Goal: Information Seeking & Learning: Compare options

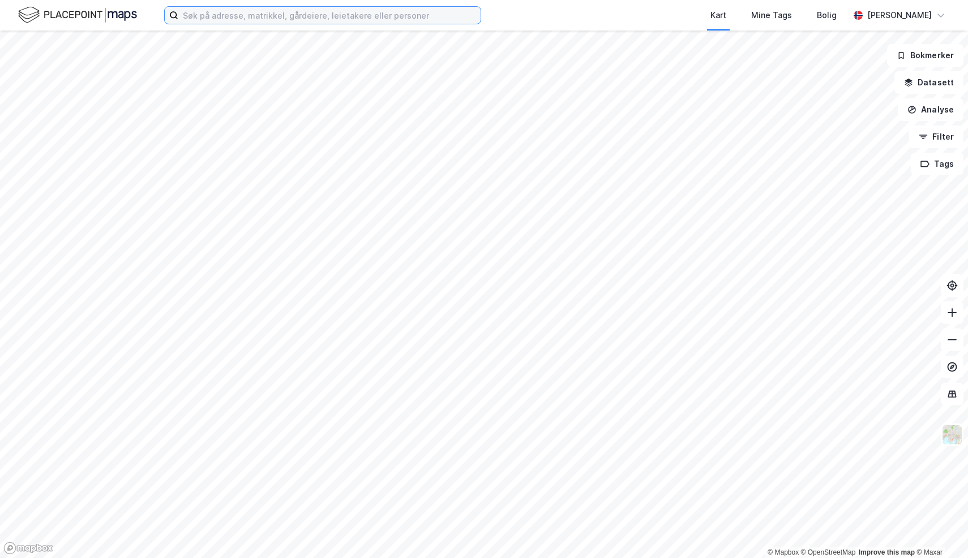
click at [413, 16] on input at bounding box center [329, 15] width 302 height 17
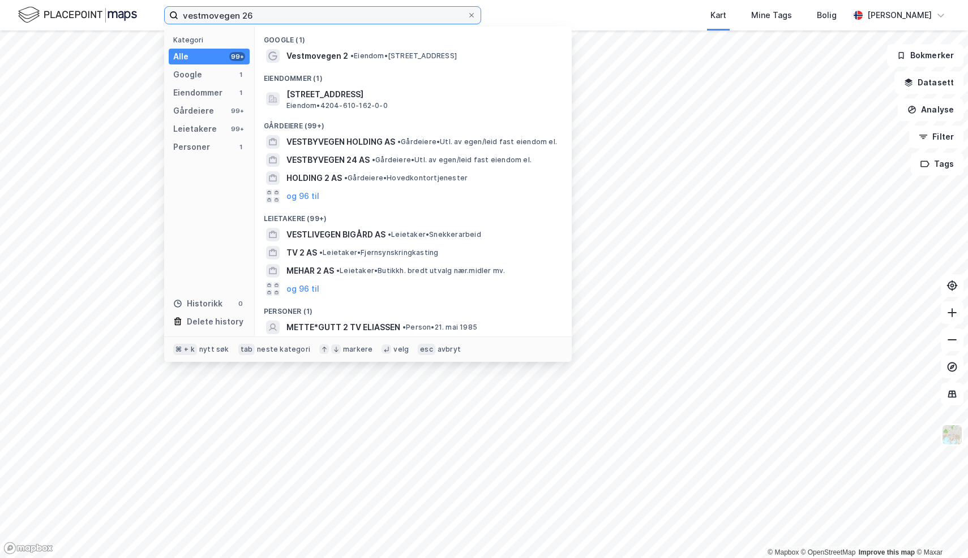
type input "vestmovegen 26"
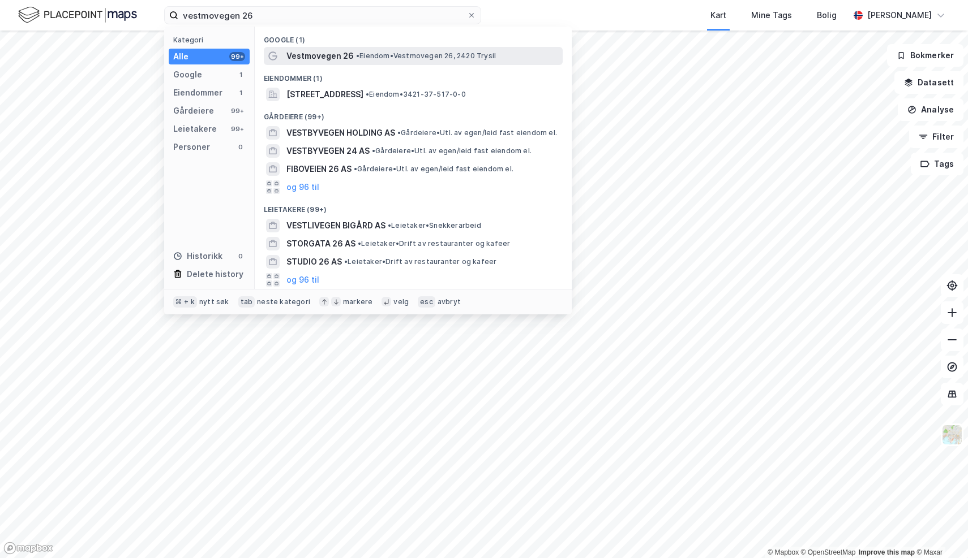
click at [345, 60] on span "Vestmovegen 26" at bounding box center [319, 56] width 67 height 14
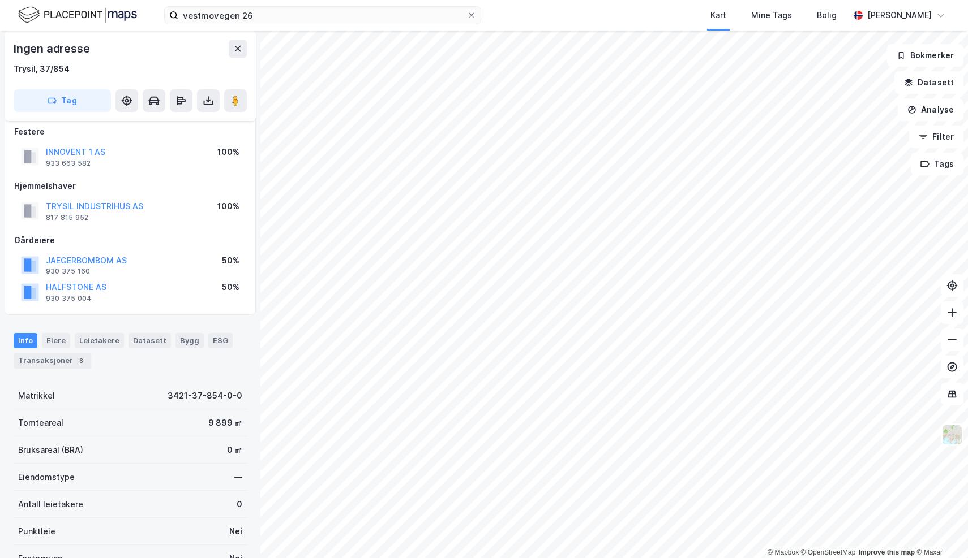
scroll to position [13, 0]
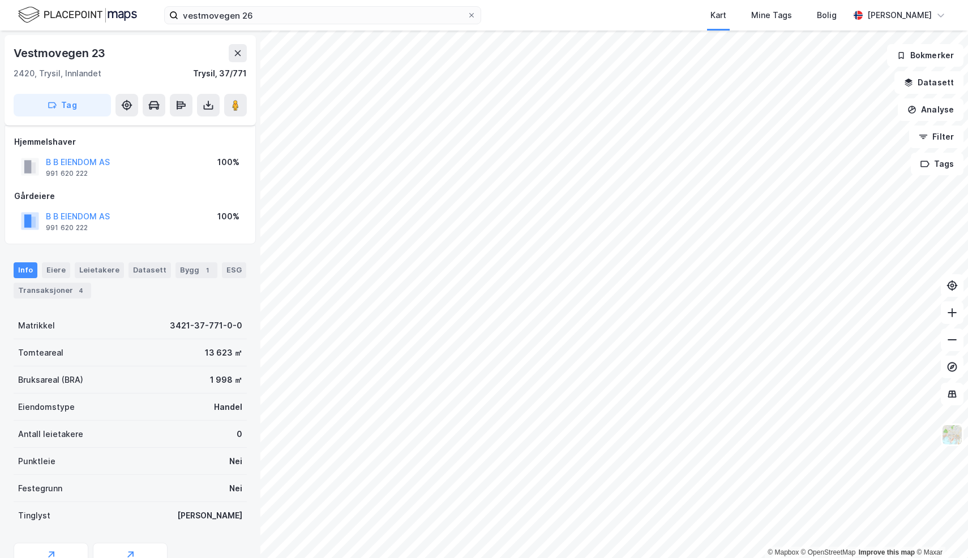
scroll to position [13, 0]
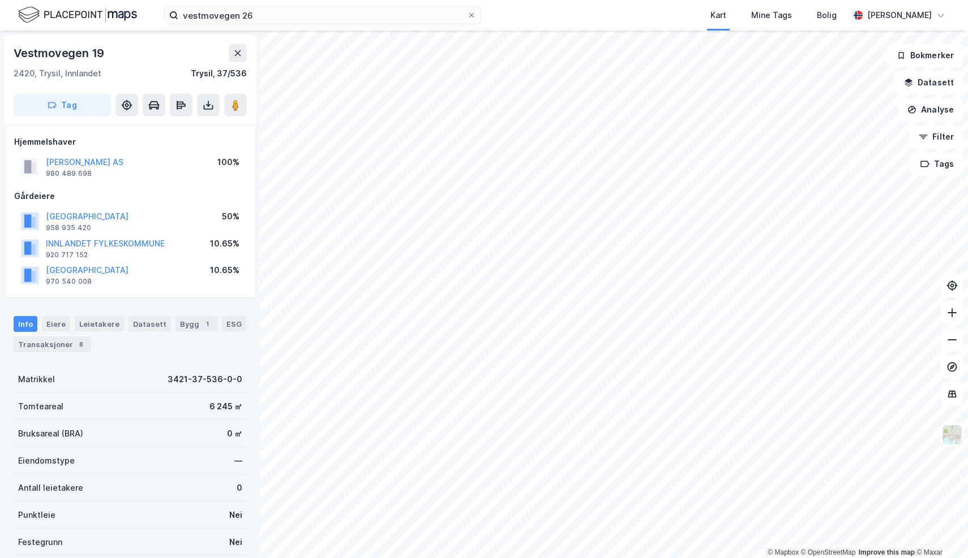
scroll to position [13, 0]
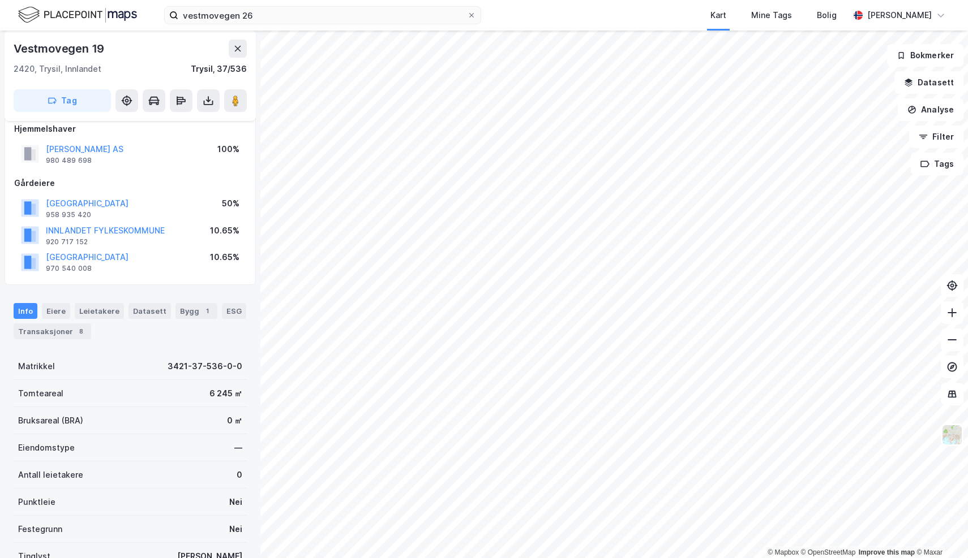
scroll to position [13, 0]
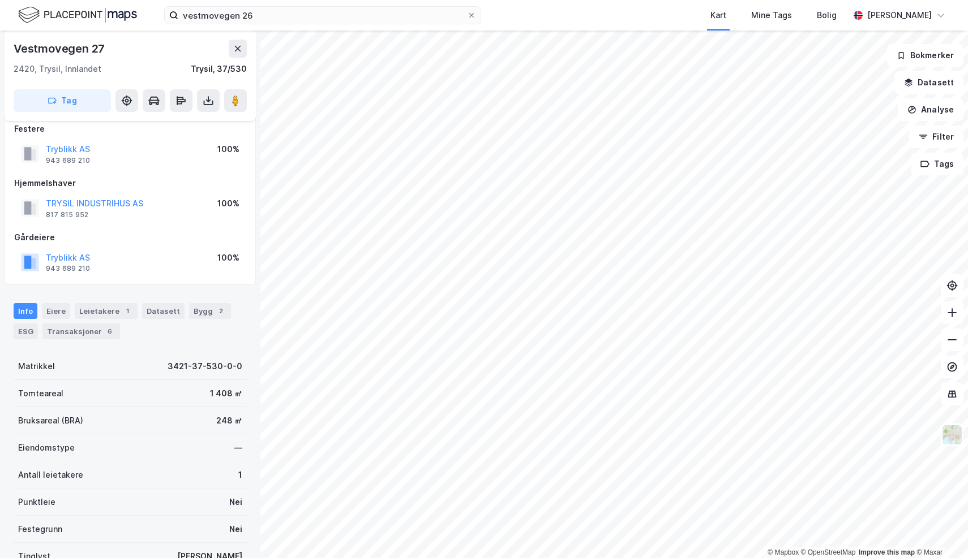
scroll to position [13, 0]
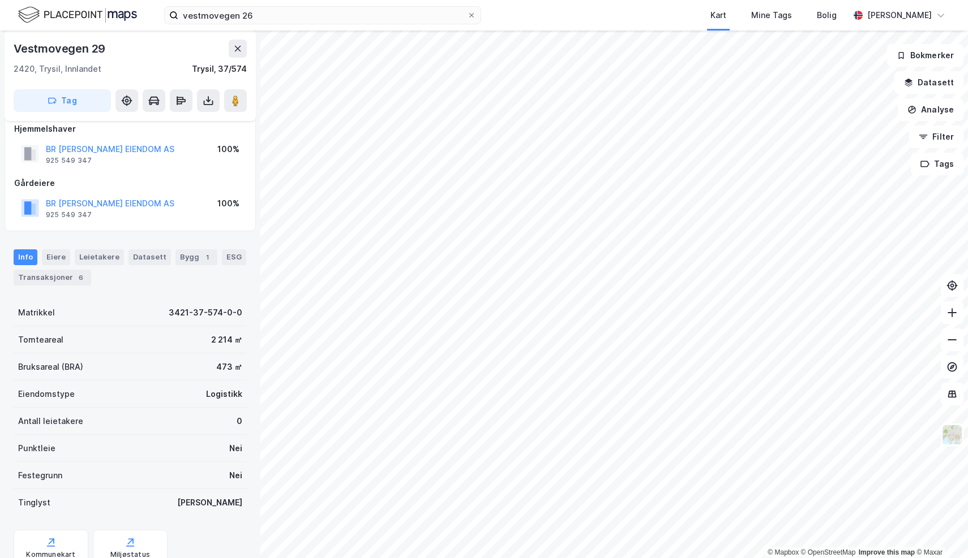
scroll to position [13, 0]
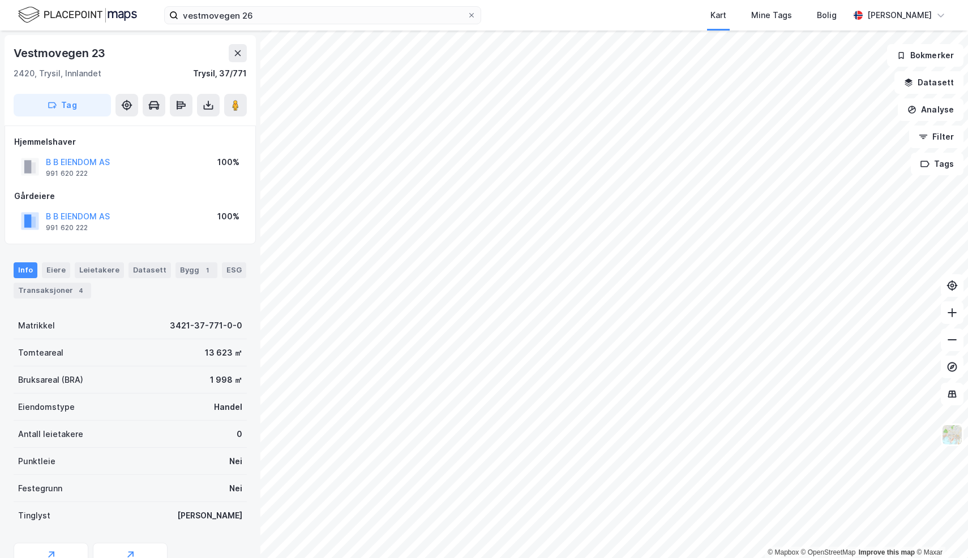
scroll to position [13, 0]
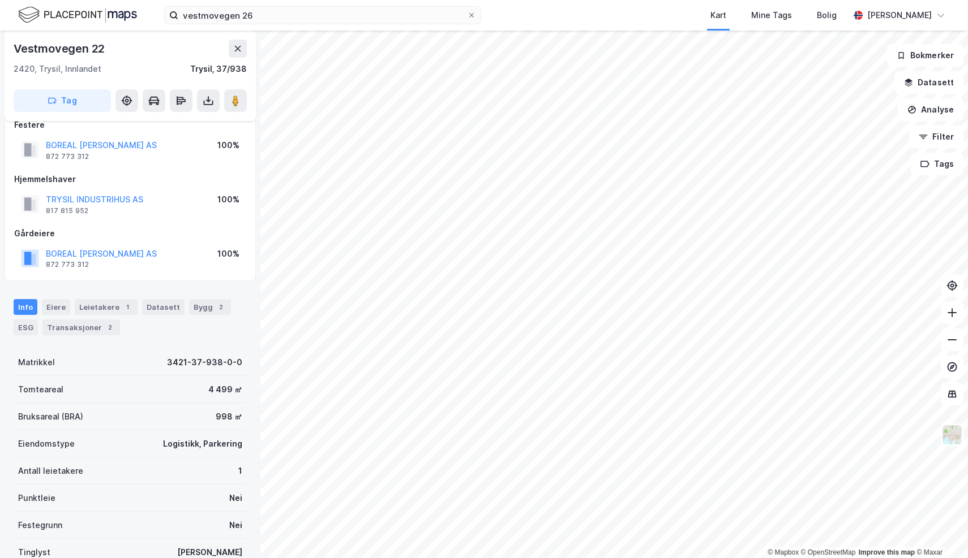
scroll to position [10, 0]
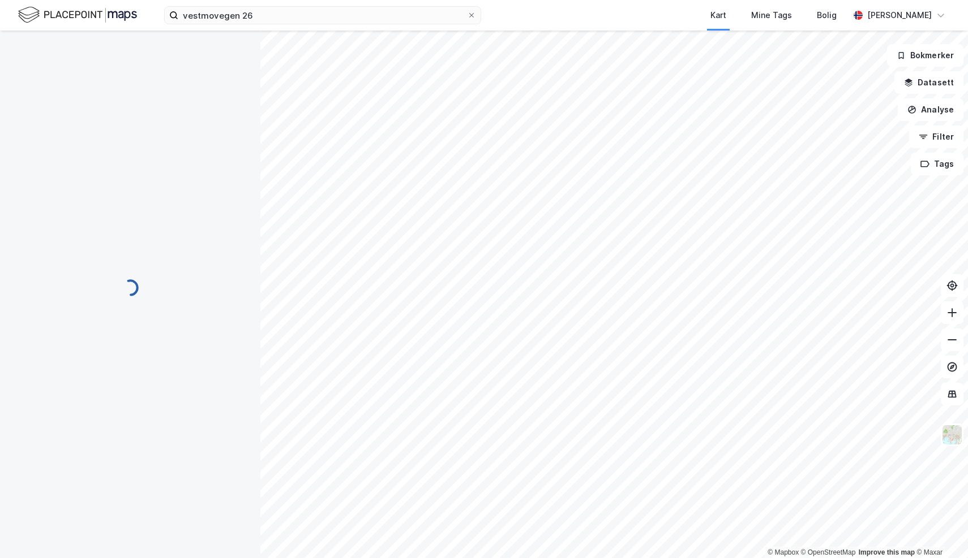
scroll to position [10, 0]
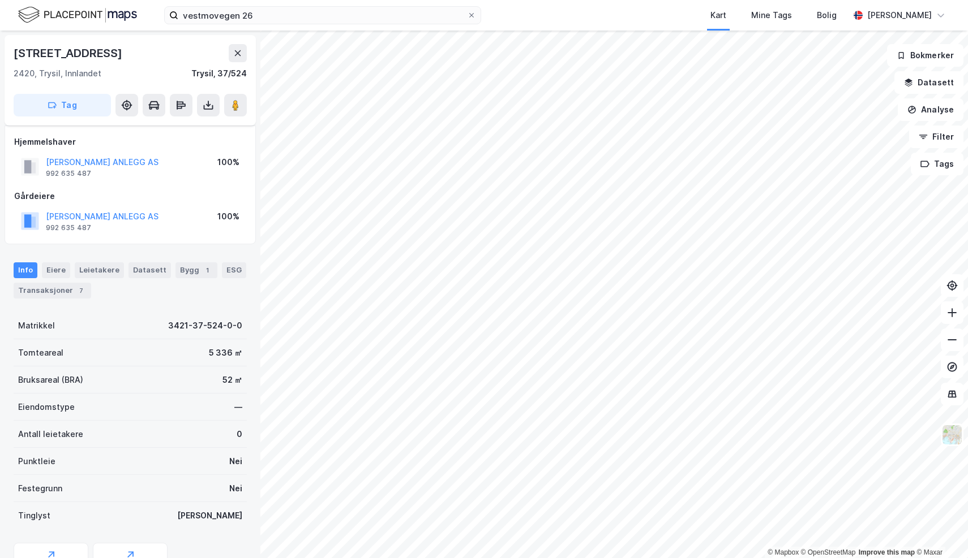
scroll to position [10, 0]
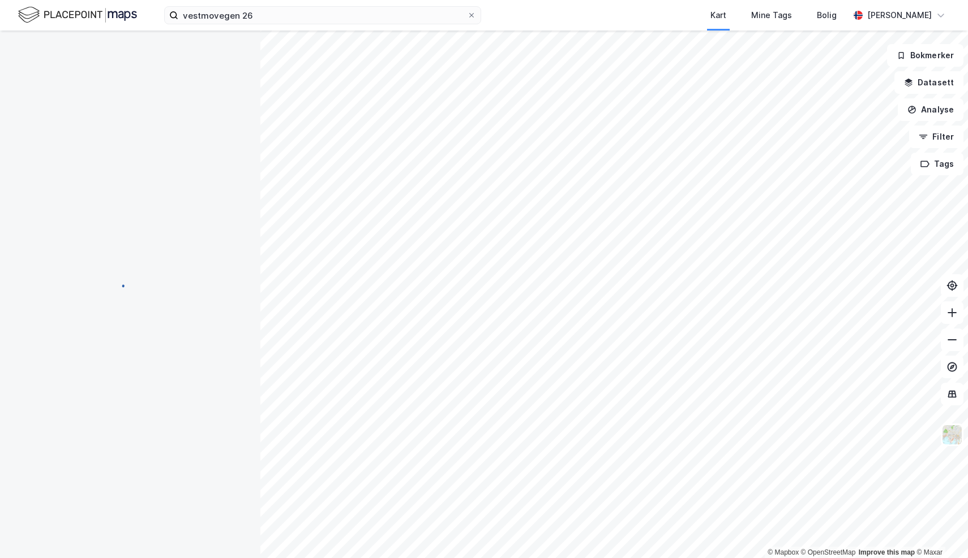
scroll to position [10, 0]
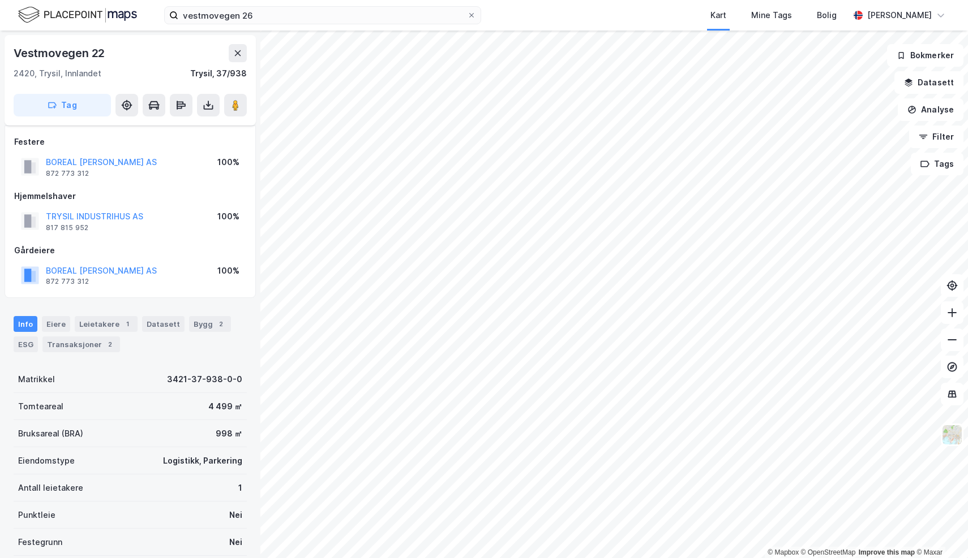
scroll to position [10, 0]
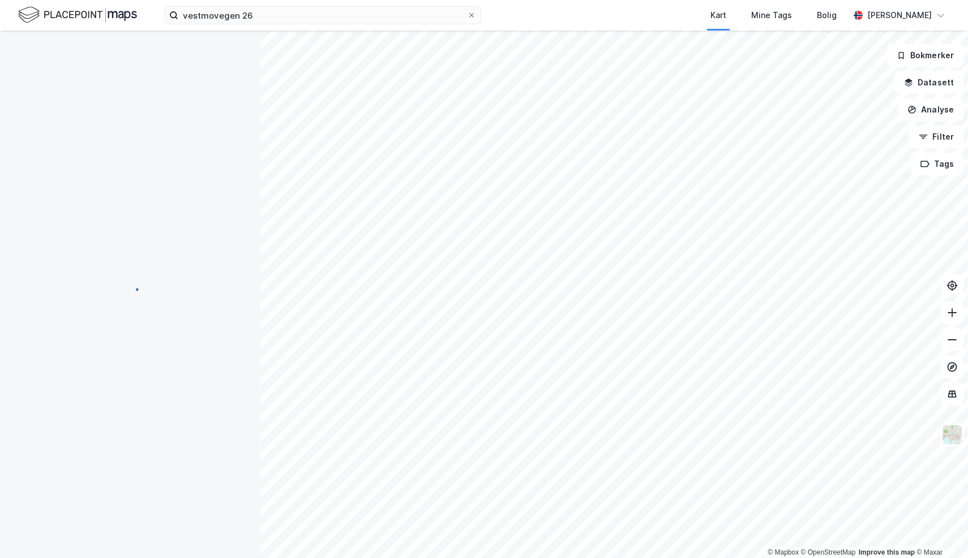
scroll to position [10, 0]
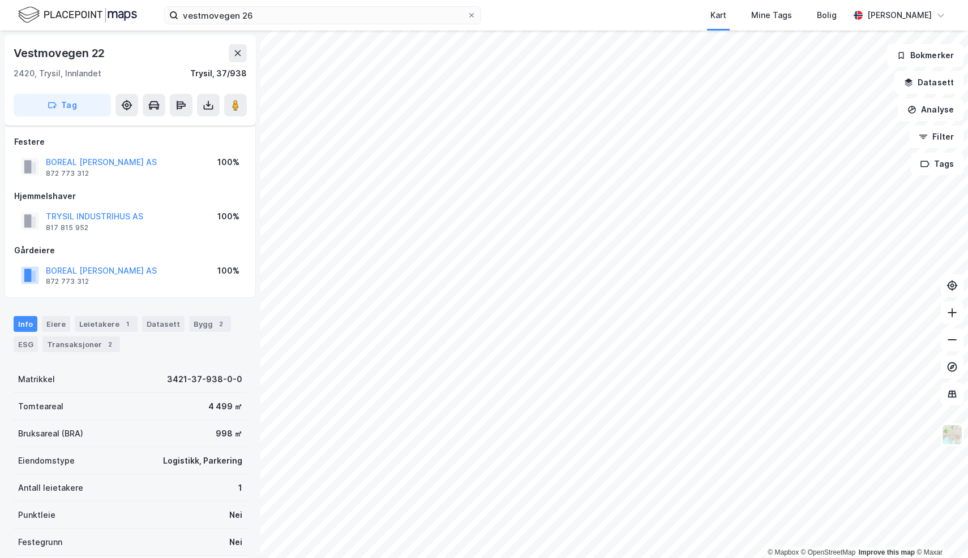
scroll to position [10, 0]
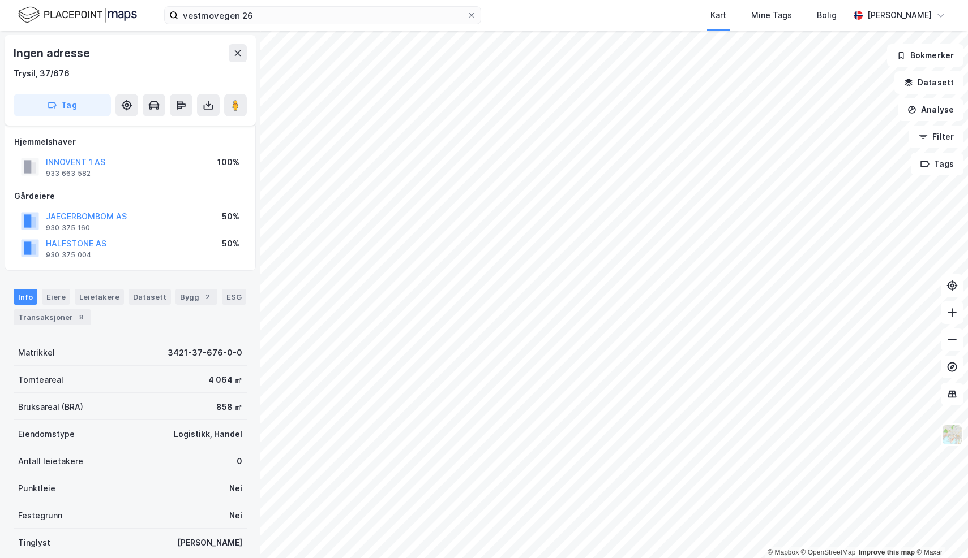
scroll to position [10, 0]
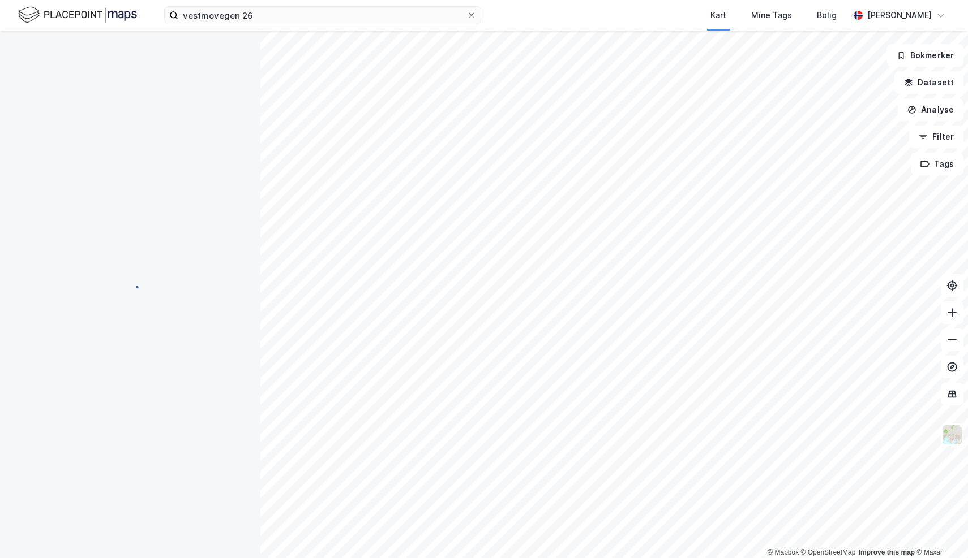
scroll to position [10, 0]
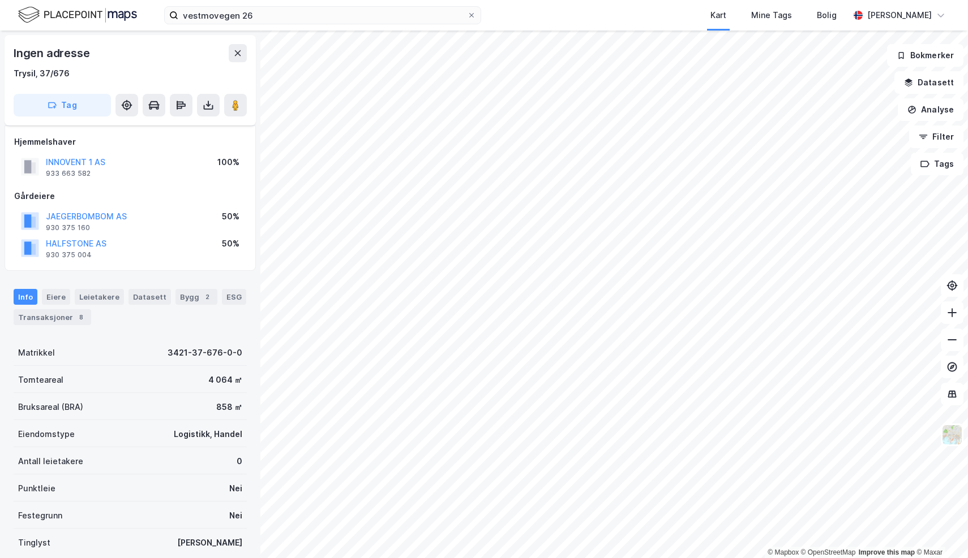
scroll to position [10, 0]
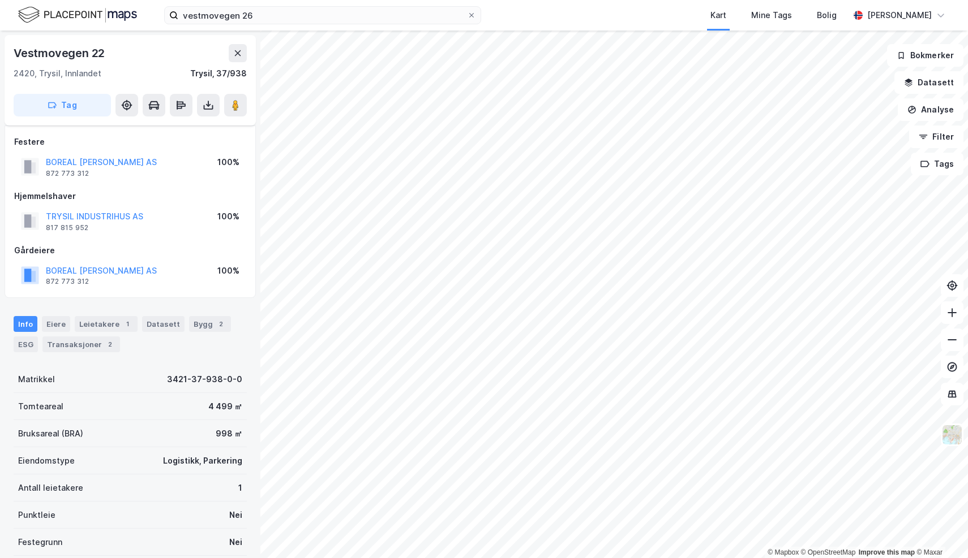
scroll to position [10, 0]
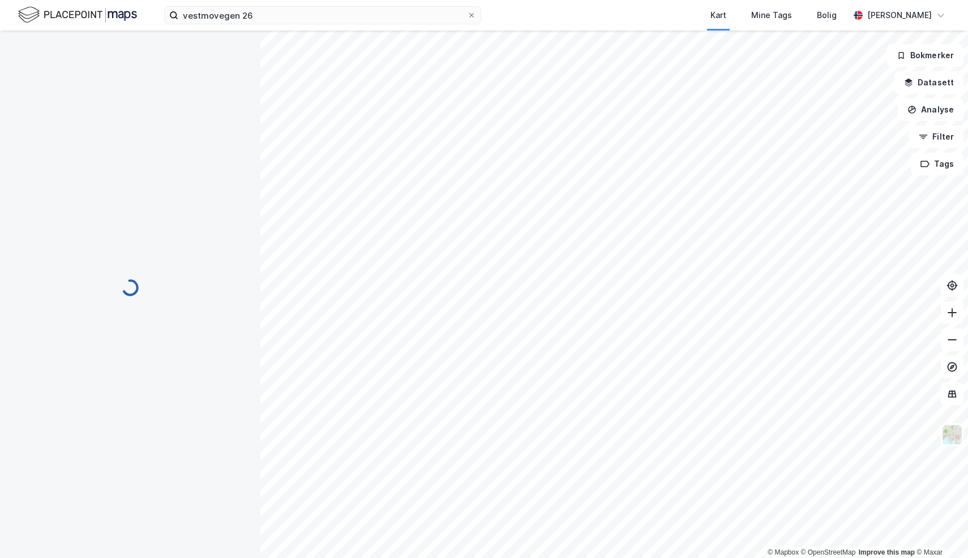
scroll to position [10, 0]
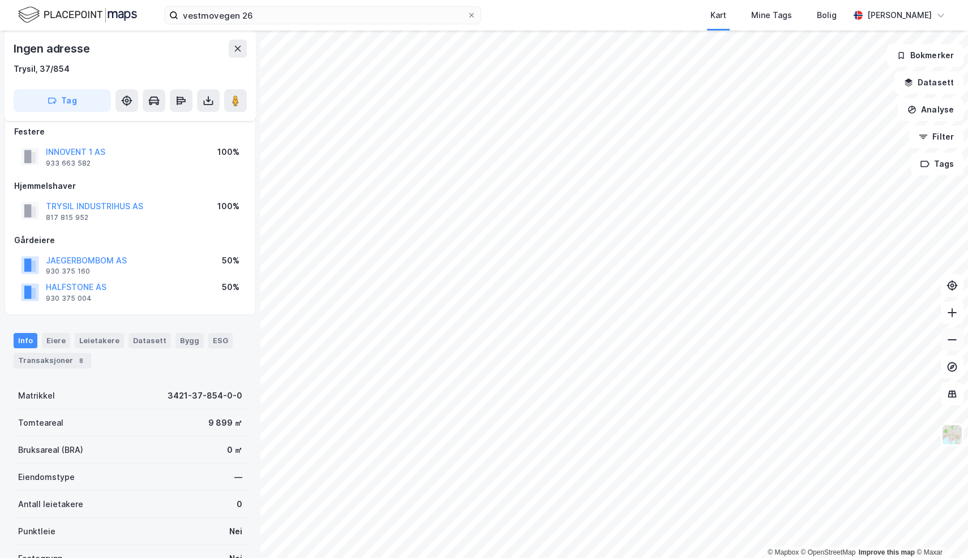
click at [951, 342] on icon at bounding box center [951, 339] width 11 height 11
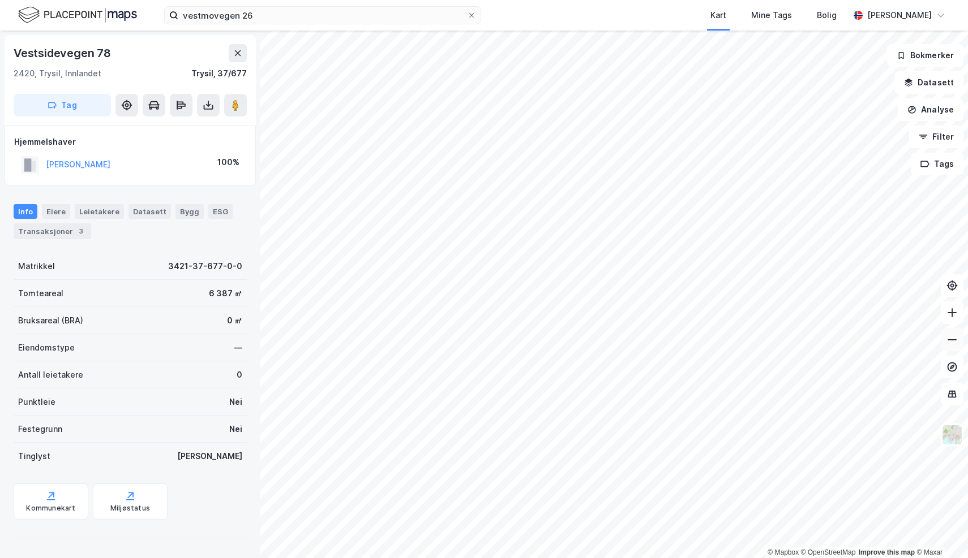
click at [953, 341] on icon at bounding box center [951, 339] width 11 height 11
click at [323, 11] on div "vestmovegen 26 Kart Mine Tags Bolig Andreas Thøgersen © Mapbox © OpenStreetMap …" at bounding box center [484, 279] width 968 height 558
click at [952, 313] on icon at bounding box center [951, 312] width 1 height 9
click at [951, 341] on icon at bounding box center [951, 339] width 11 height 11
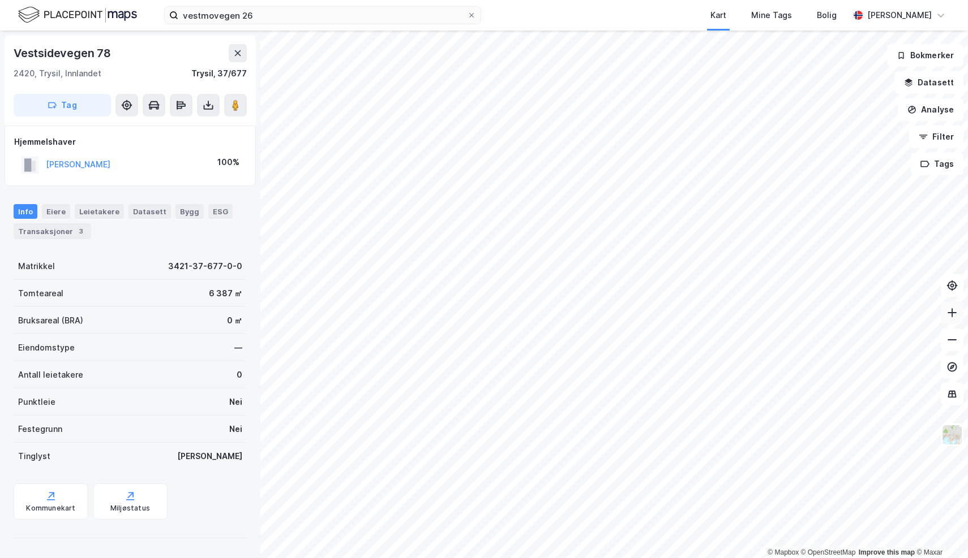
click at [953, 312] on icon at bounding box center [951, 312] width 9 height 1
click at [951, 313] on icon at bounding box center [951, 312] width 9 height 1
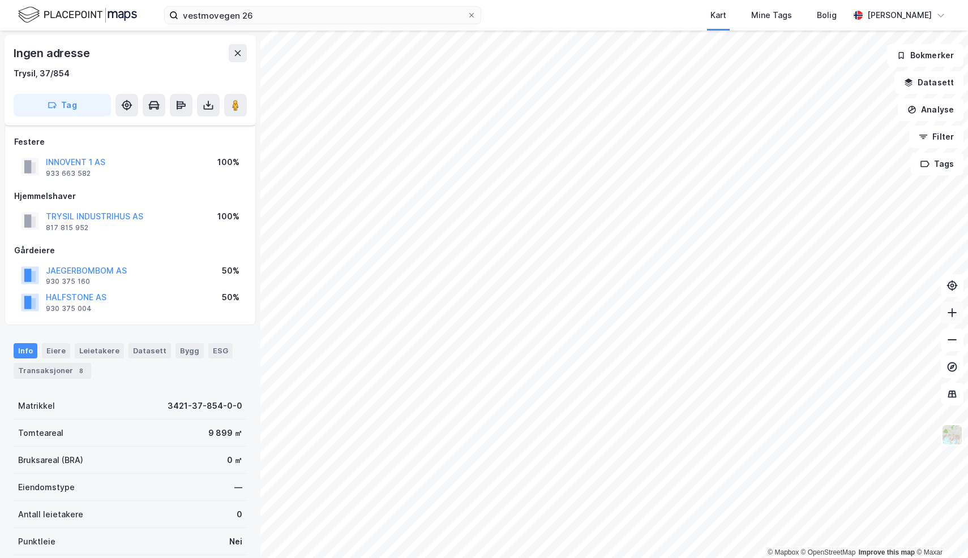
scroll to position [10, 0]
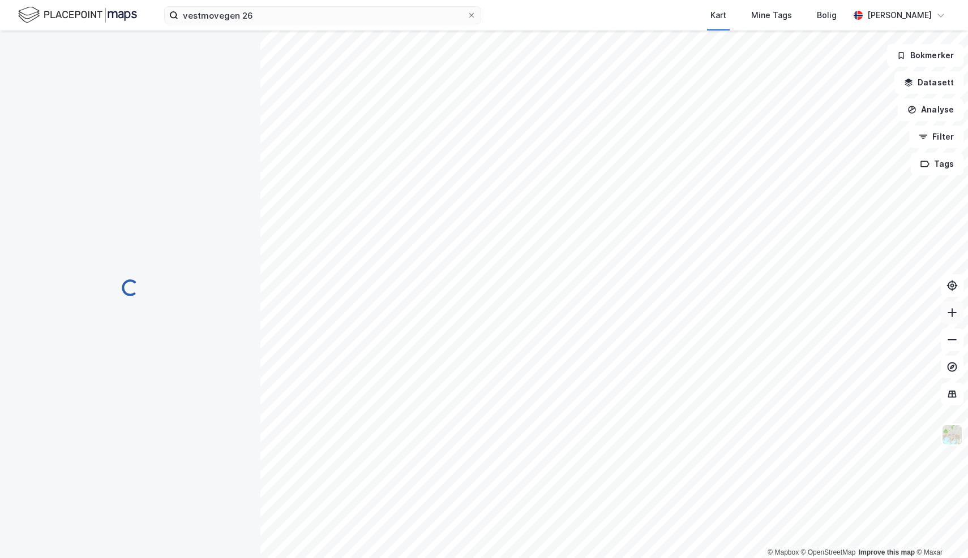
scroll to position [10, 0]
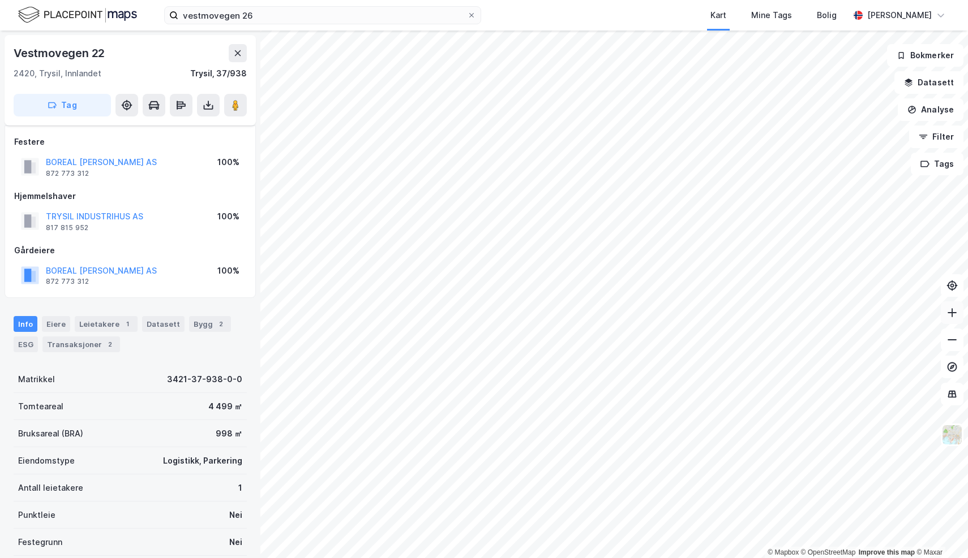
scroll to position [10, 0]
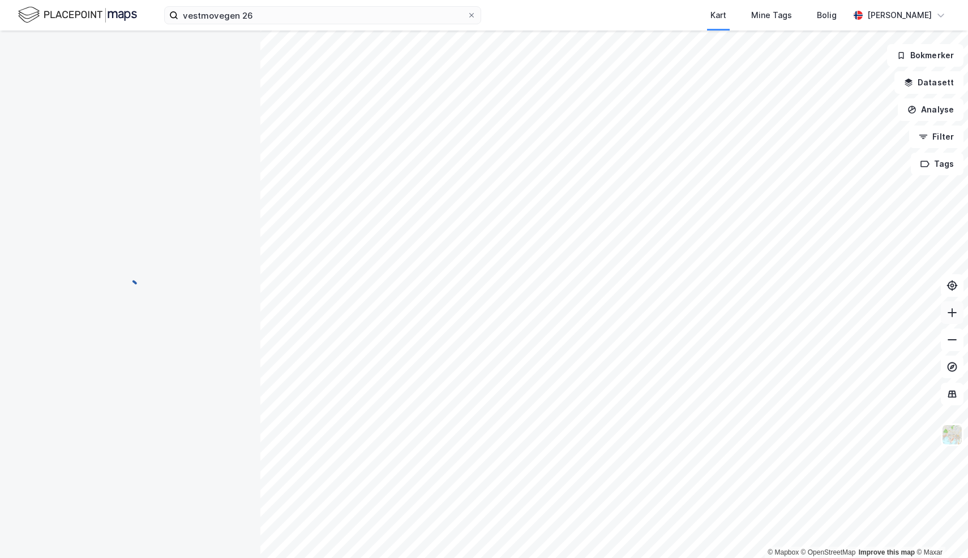
scroll to position [10, 0]
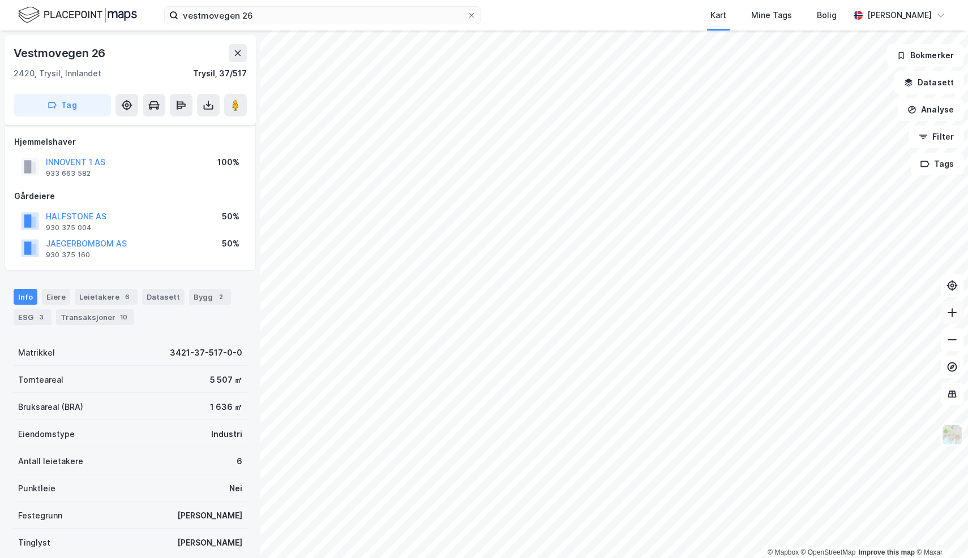
scroll to position [10, 0]
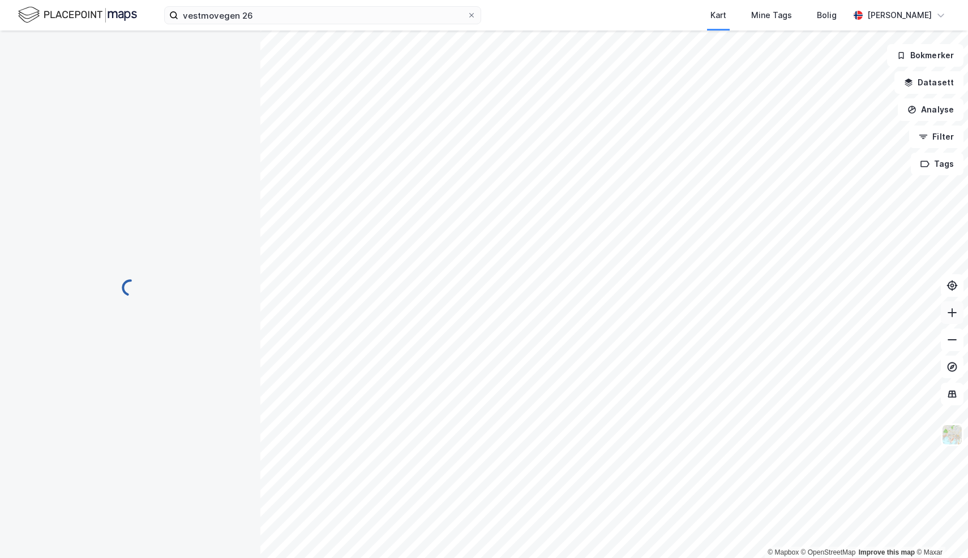
scroll to position [10, 0]
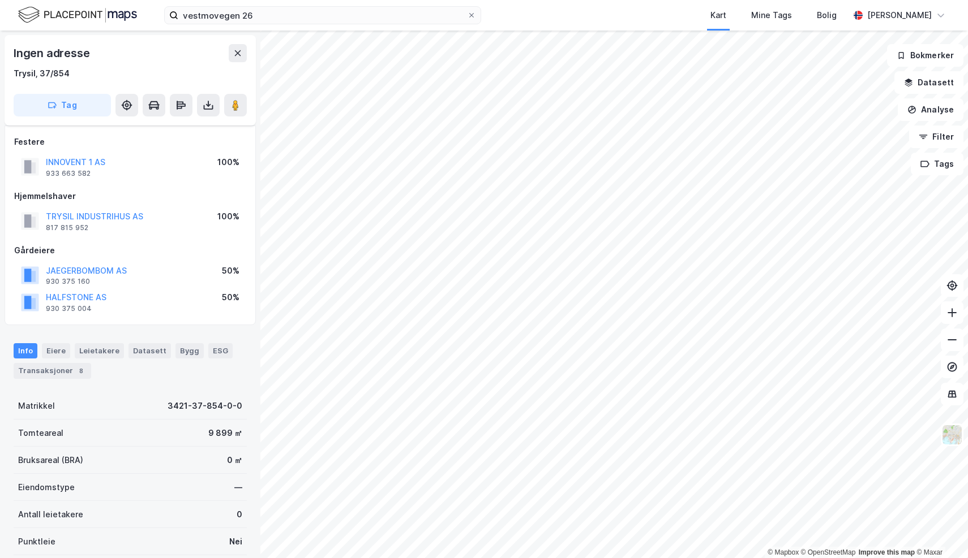
scroll to position [10, 0]
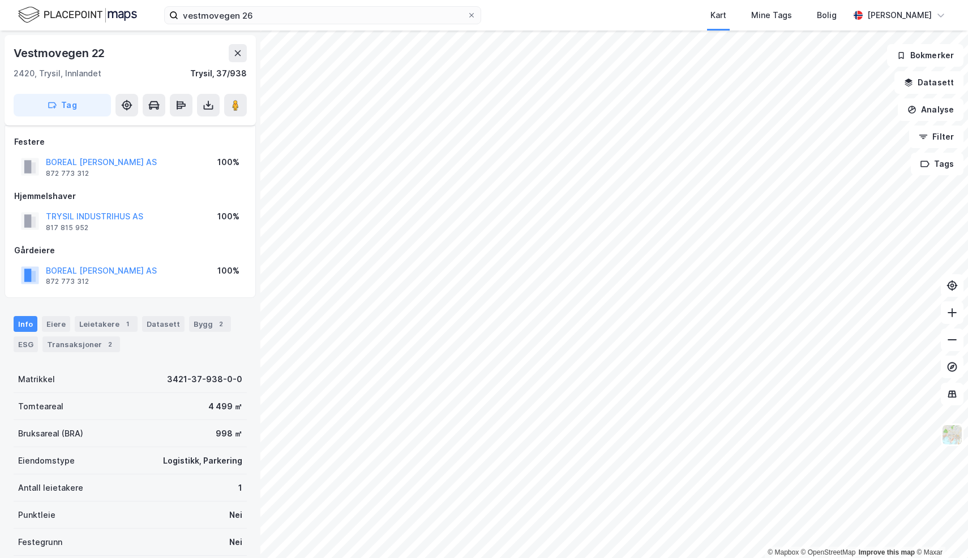
scroll to position [10, 0]
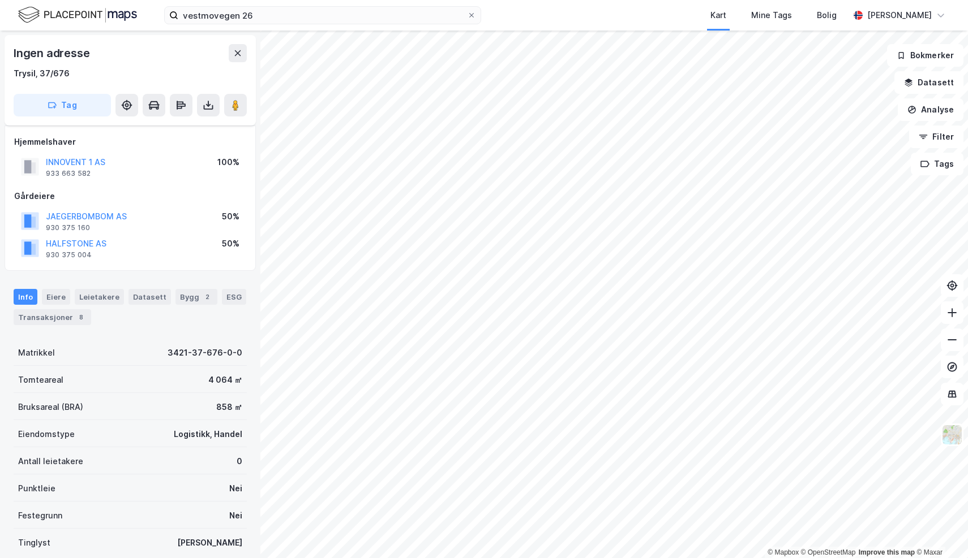
scroll to position [10, 0]
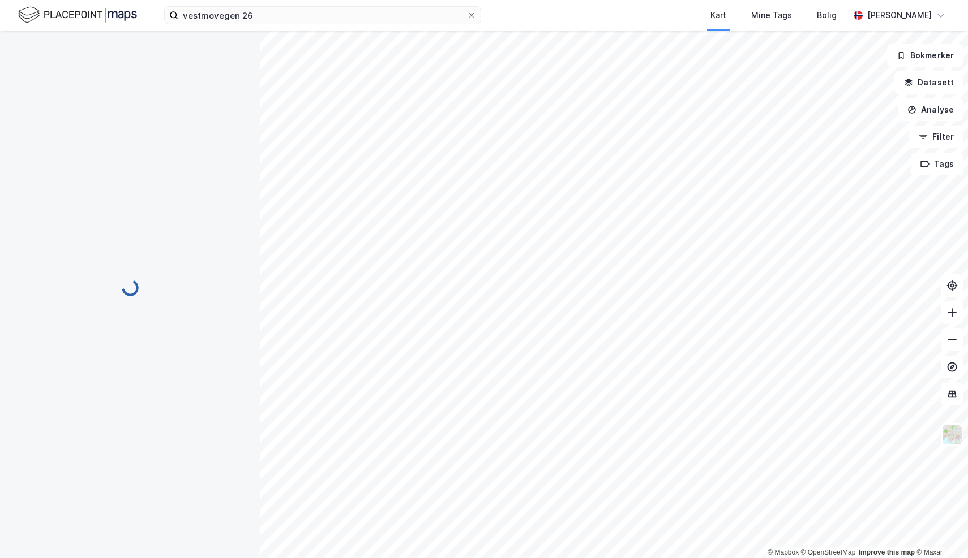
scroll to position [10, 0]
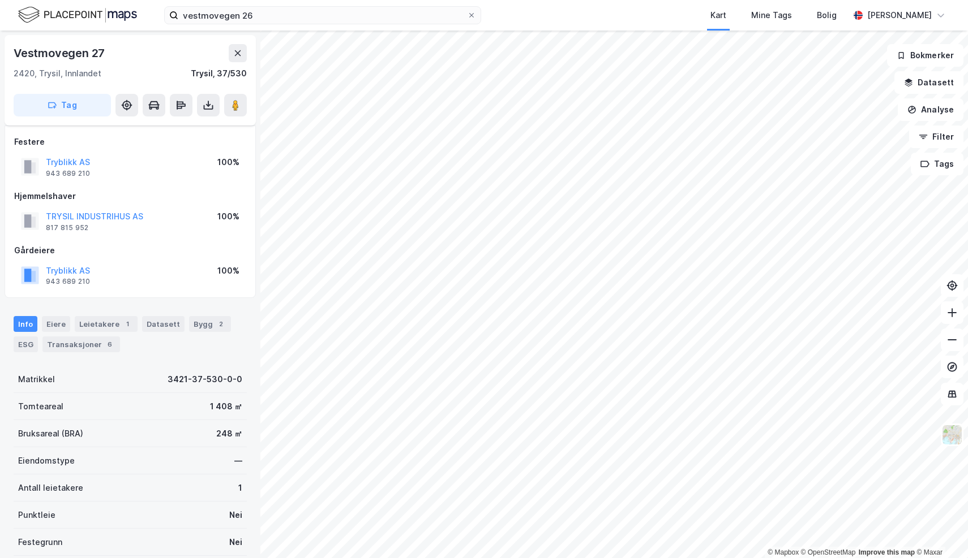
scroll to position [10, 0]
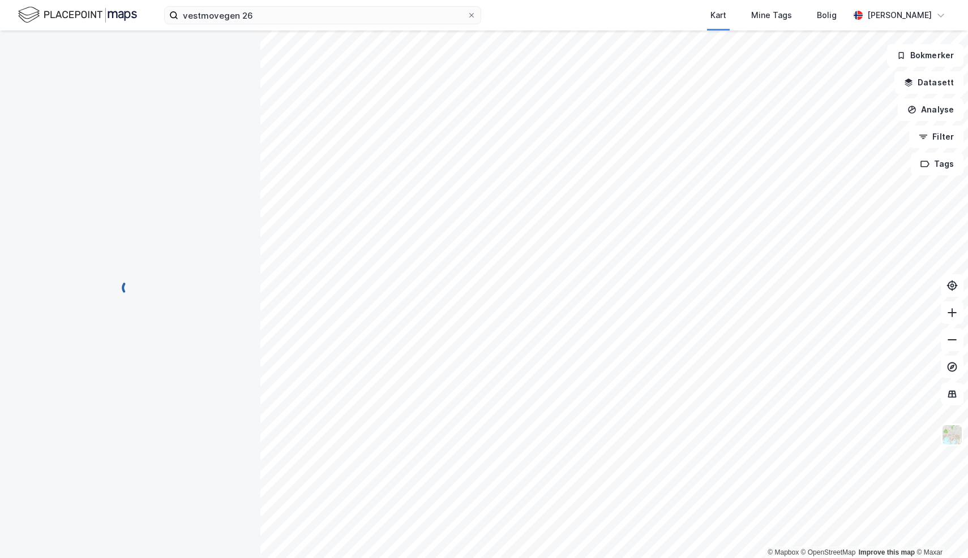
scroll to position [10, 0]
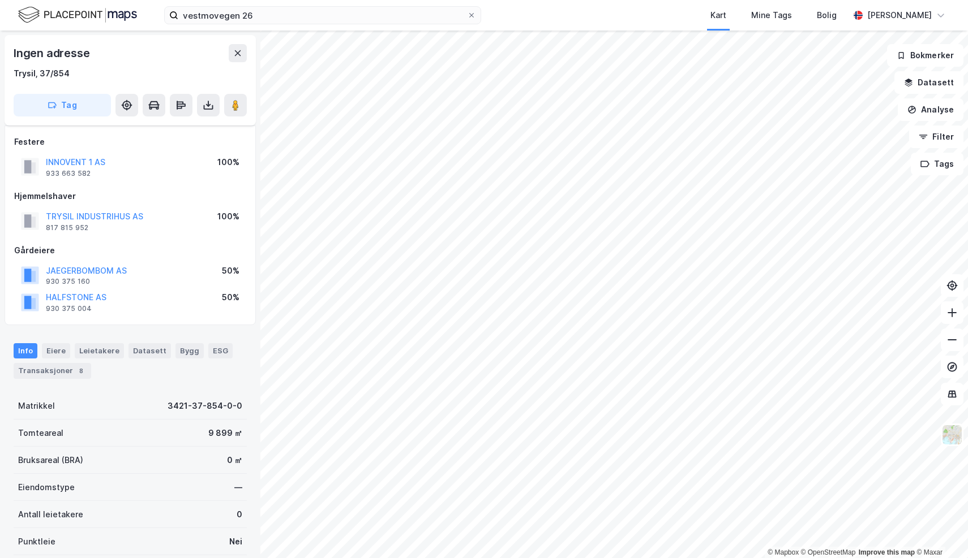
scroll to position [10, 0]
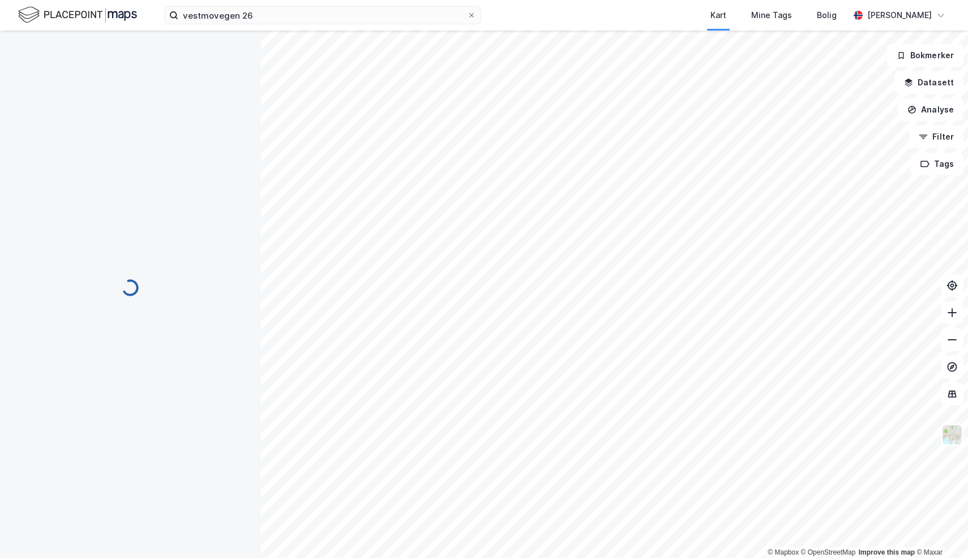
scroll to position [10, 0]
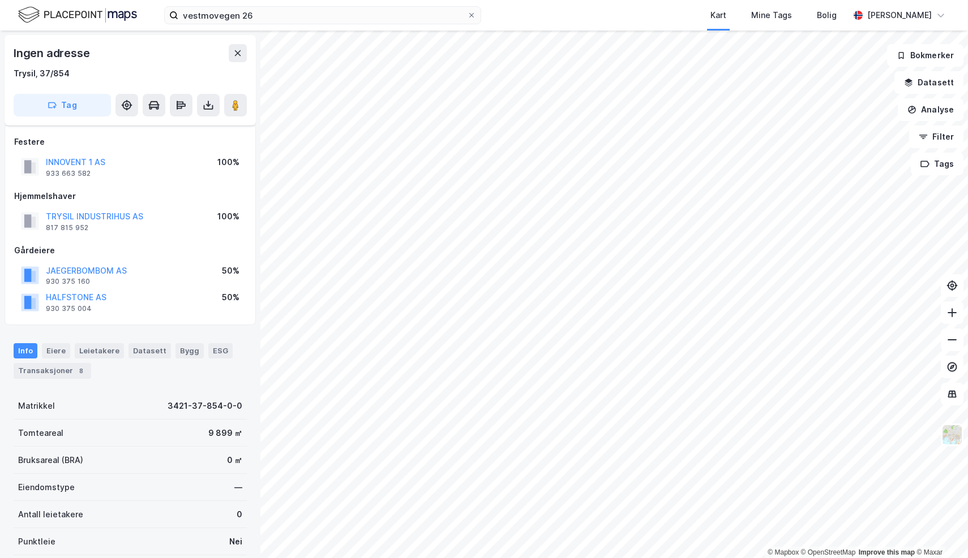
scroll to position [10, 0]
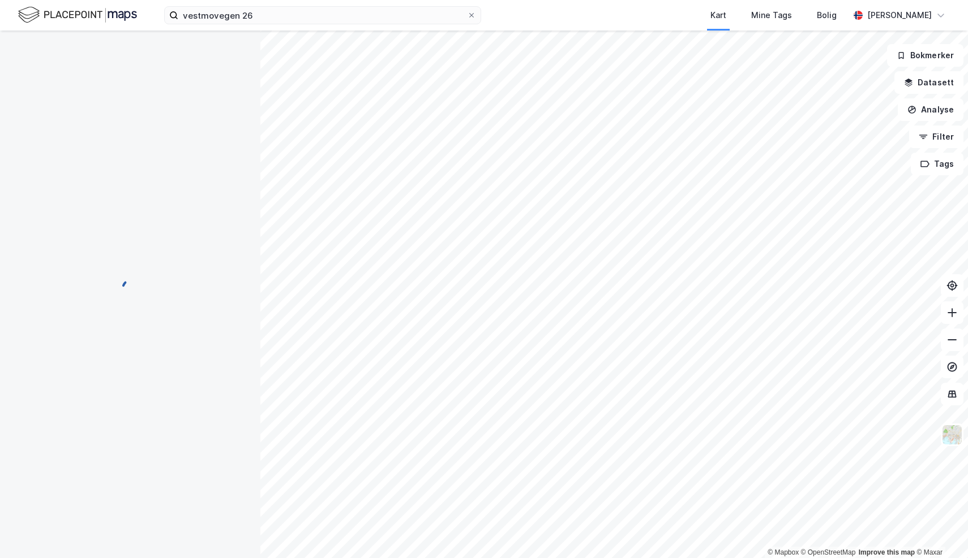
scroll to position [10, 0]
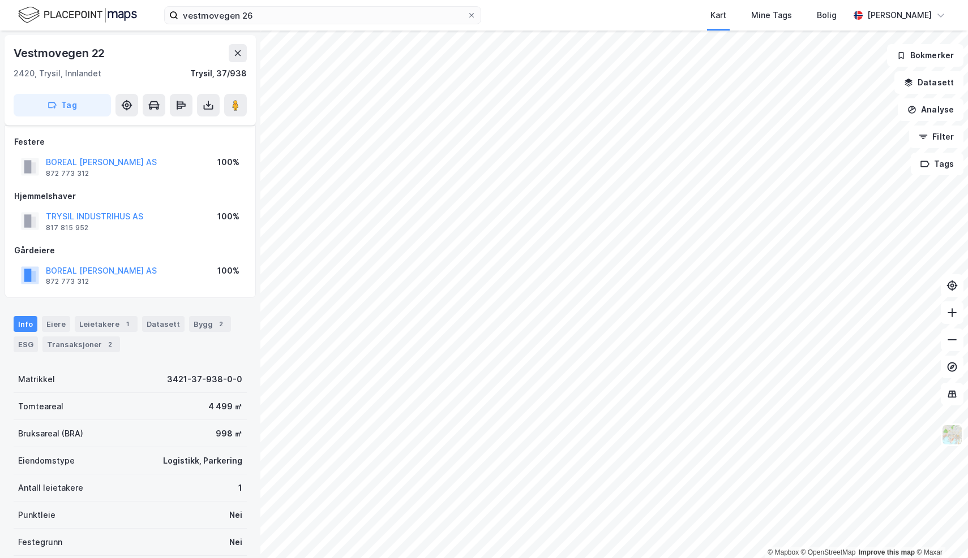
scroll to position [10, 0]
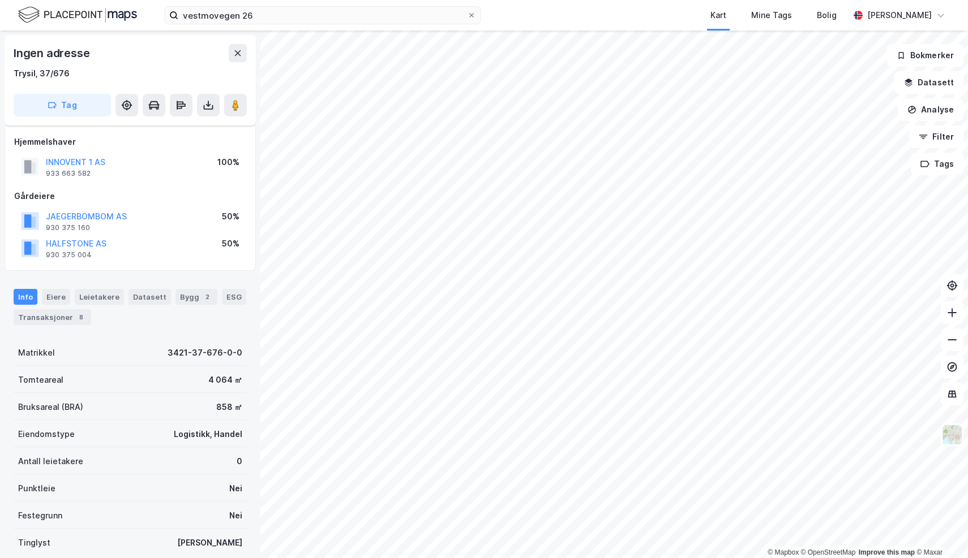
scroll to position [10, 0]
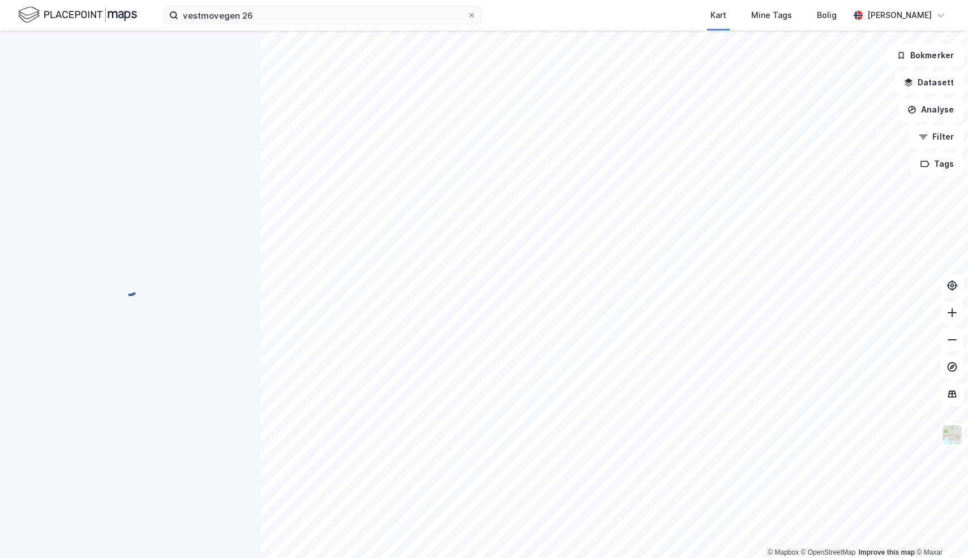
scroll to position [10, 0]
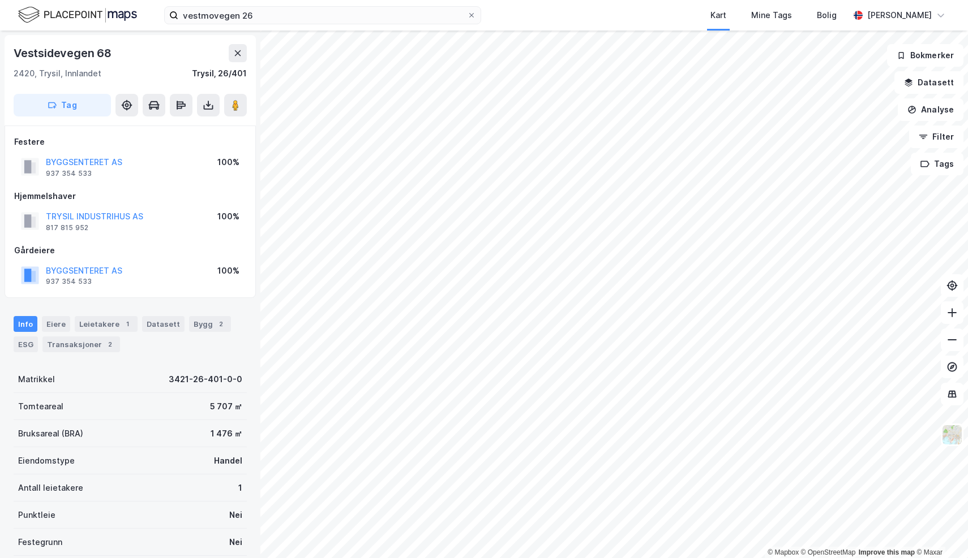
click at [476, 0] on html "vestmovegen 26 Kart Mine Tags Bolig Andreas Thøgersen © Mapbox © OpenStreetMap …" at bounding box center [484, 279] width 968 height 558
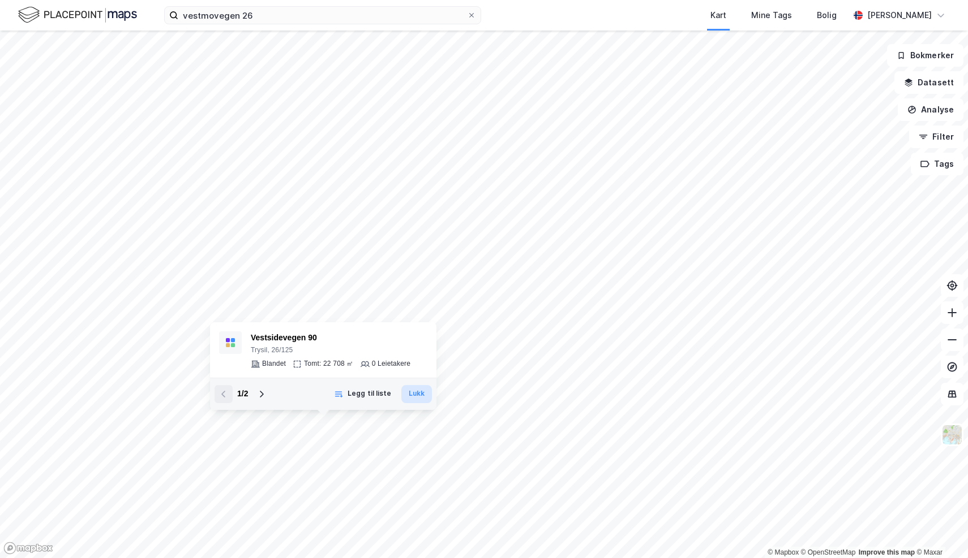
click at [419, 392] on button "Lukk" at bounding box center [416, 394] width 31 height 18
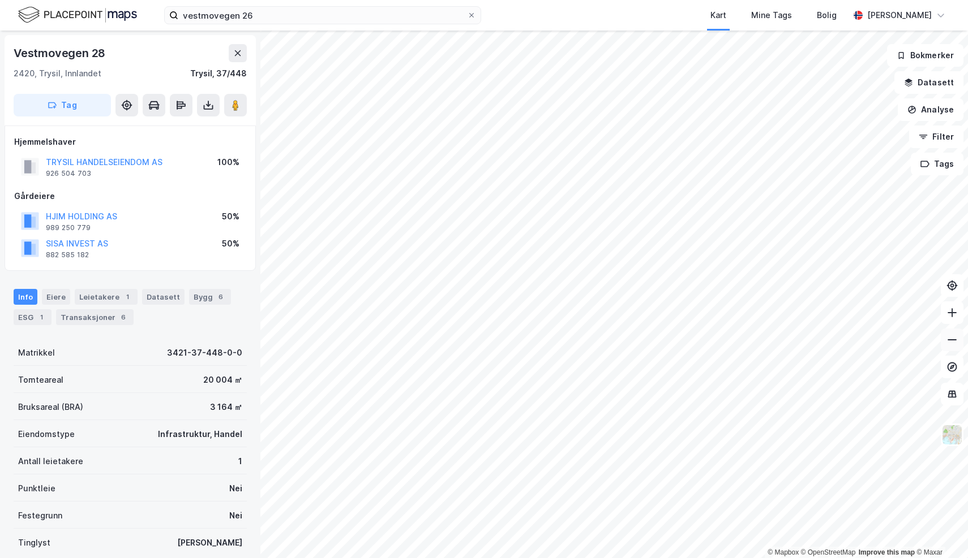
click at [951, 343] on icon at bounding box center [951, 339] width 11 height 11
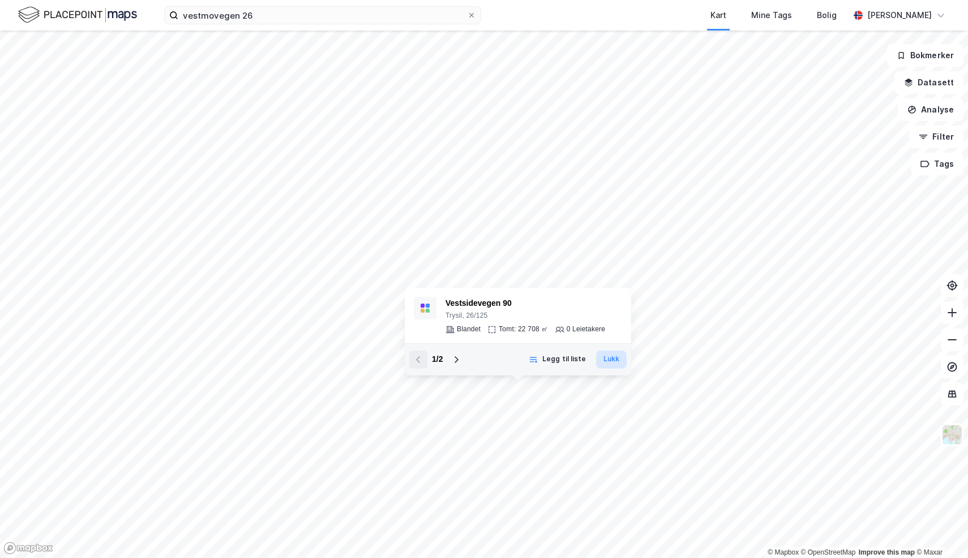
click at [610, 359] on button "Lukk" at bounding box center [611, 360] width 31 height 18
click at [610, 361] on button "Lukk" at bounding box center [611, 360] width 31 height 18
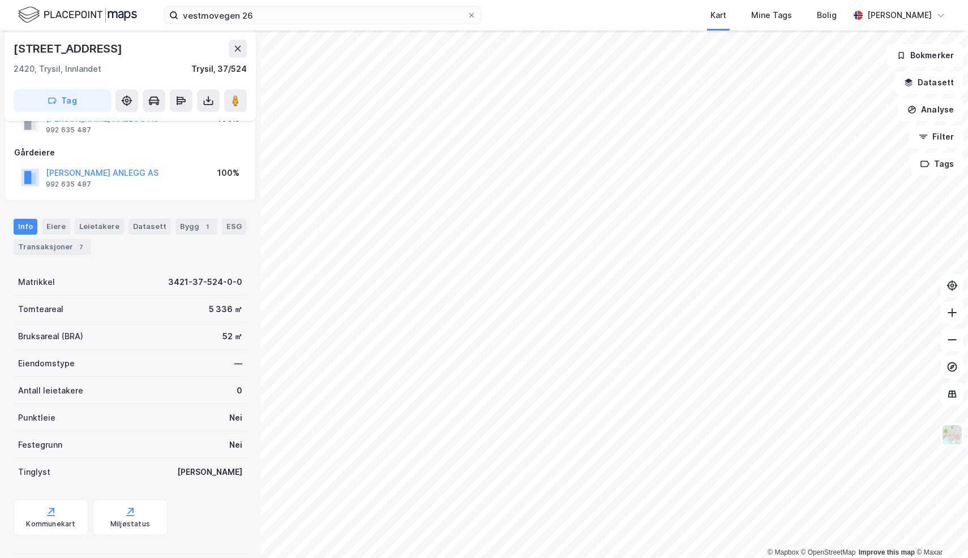
scroll to position [49, 0]
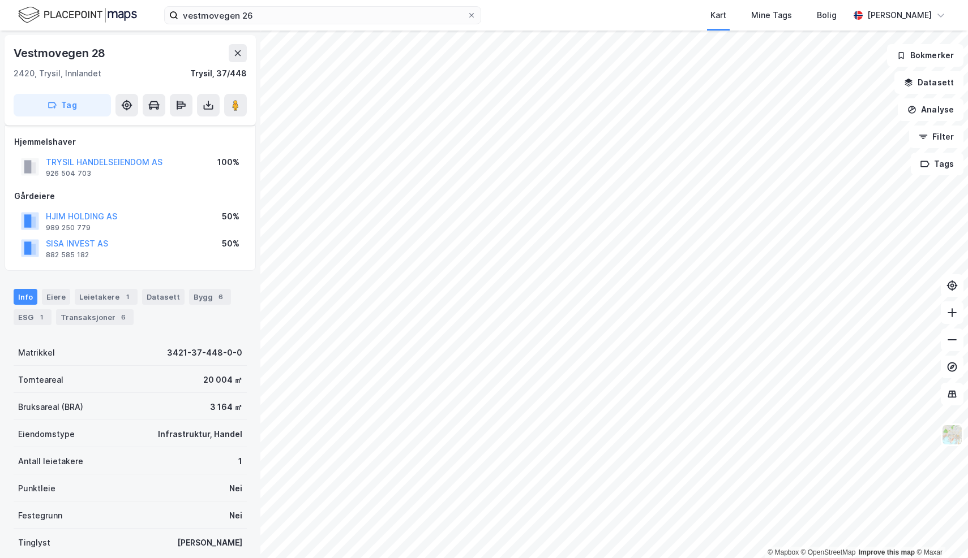
scroll to position [49, 0]
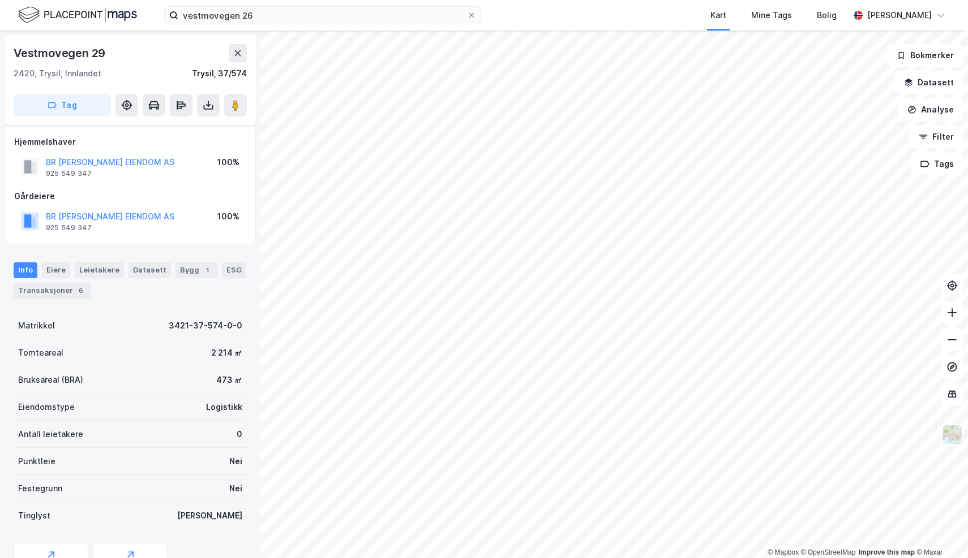
scroll to position [49, 0]
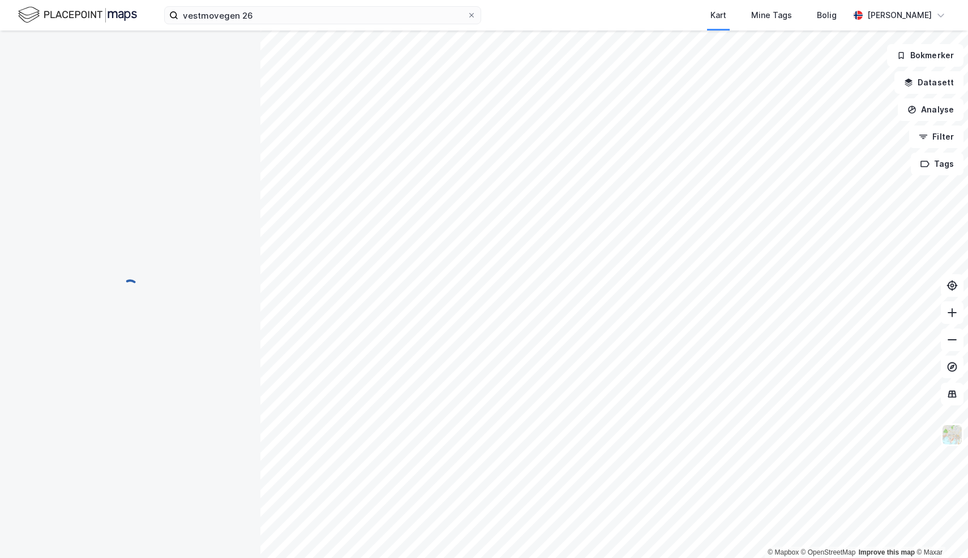
scroll to position [49, 0]
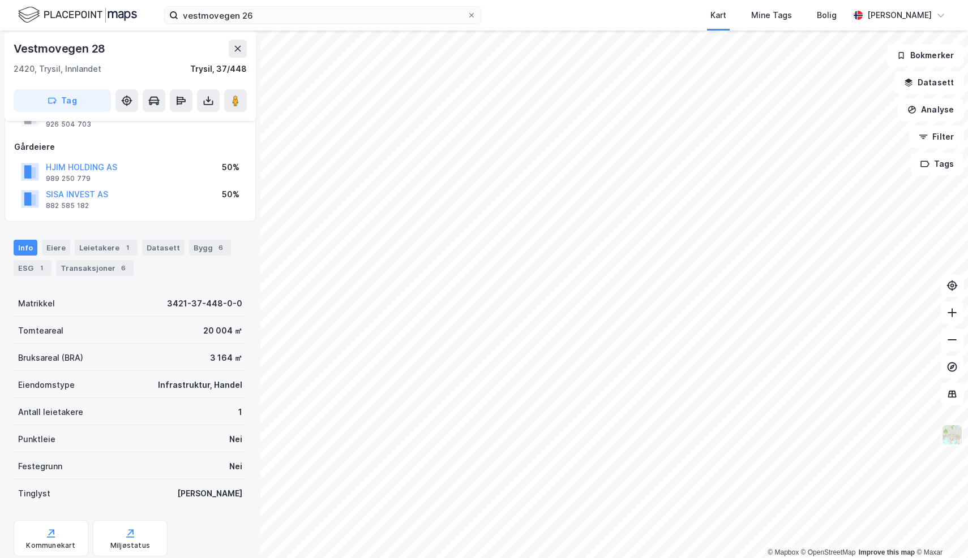
click at [949, 437] on img at bounding box center [952, 435] width 22 height 22
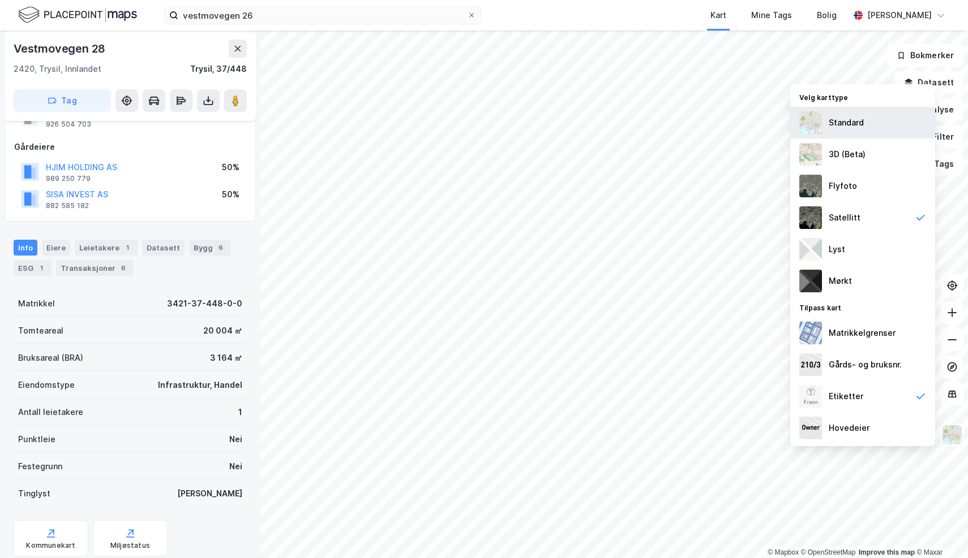
click at [846, 128] on div "Standard" at bounding box center [845, 123] width 35 height 14
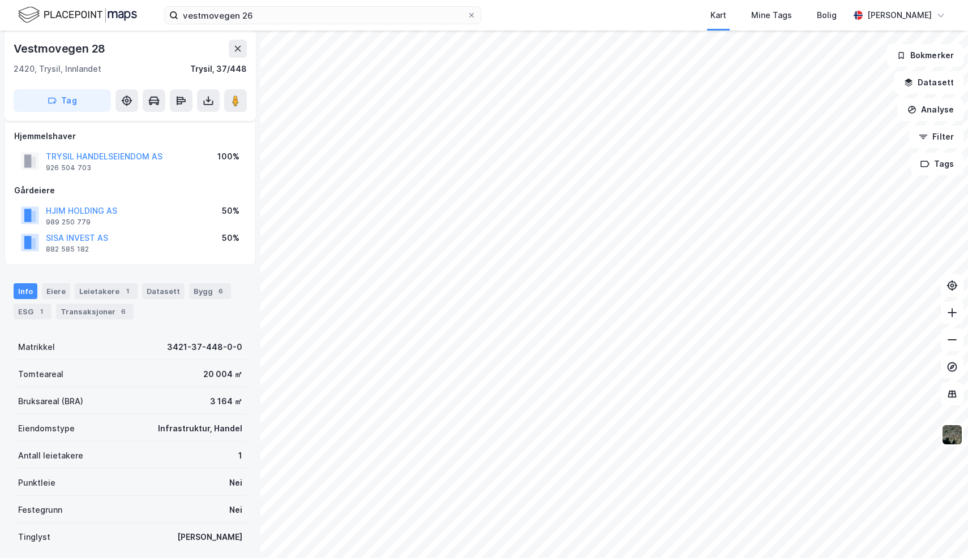
scroll to position [3, 0]
click at [0, 0] on button "HJIM HOLDING AS" at bounding box center [0, 0] width 0 height 0
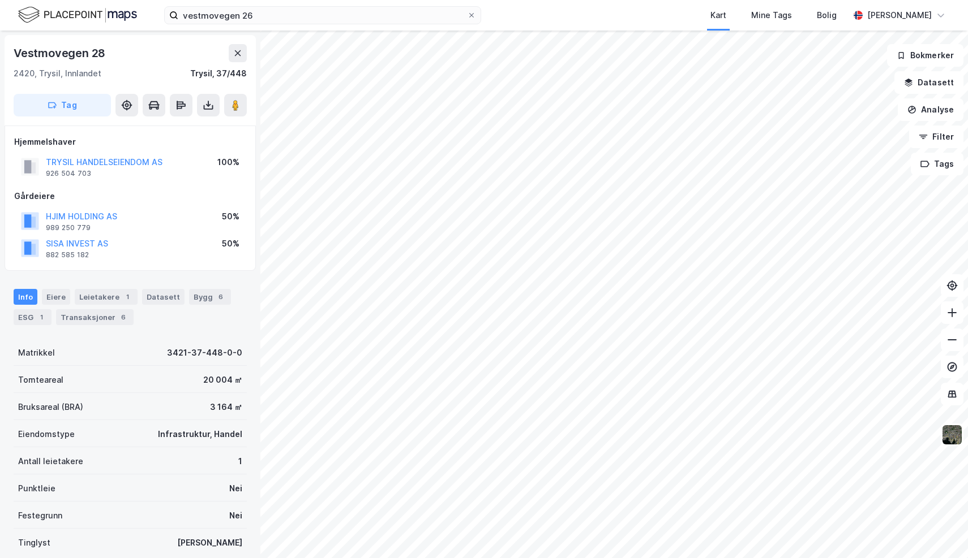
scroll to position [3, 0]
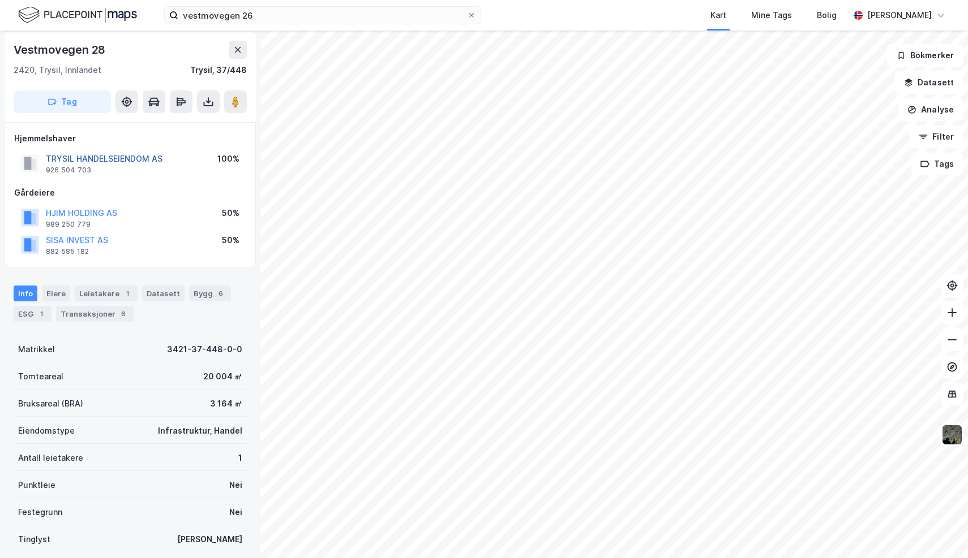
click at [0, 0] on button "TRYSIL HANDELSEIENDOM AS" at bounding box center [0, 0] width 0 height 0
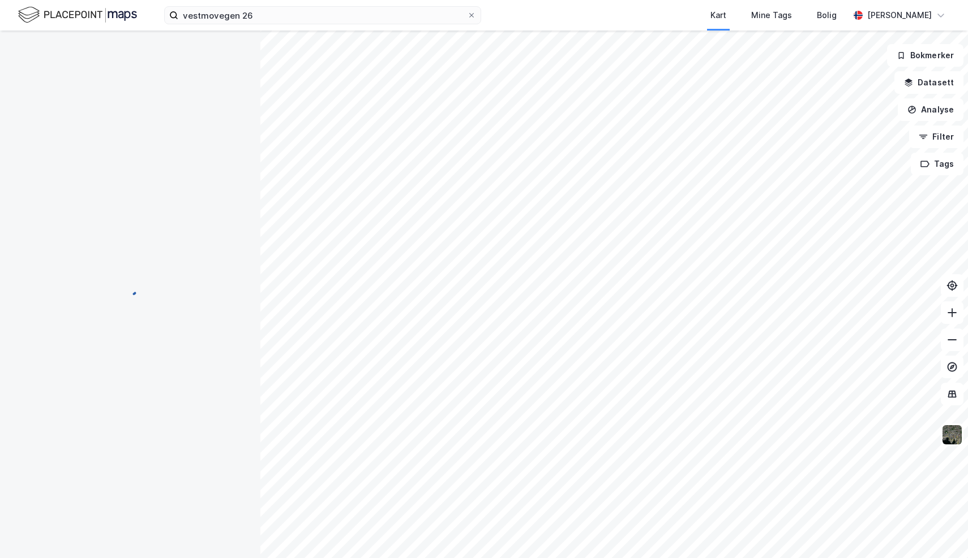
scroll to position [3, 0]
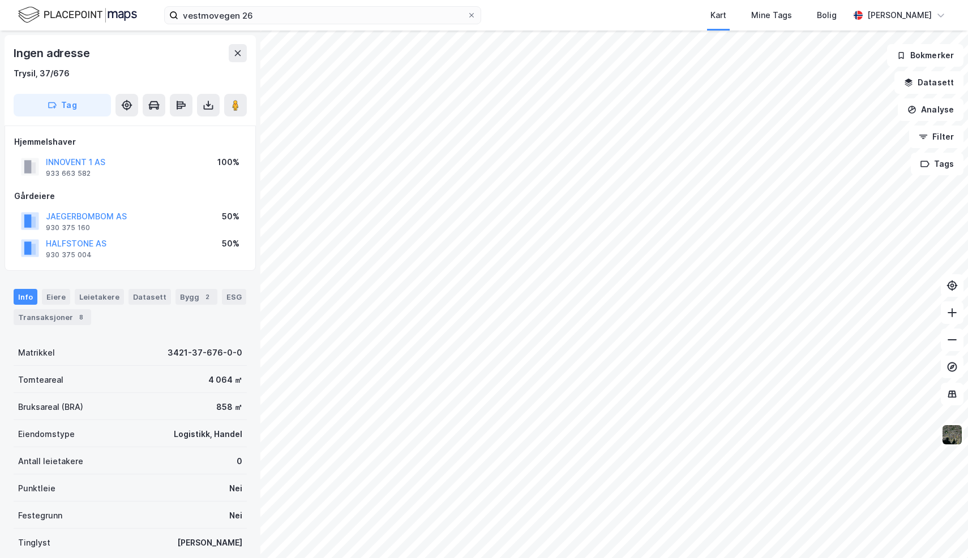
scroll to position [3, 0]
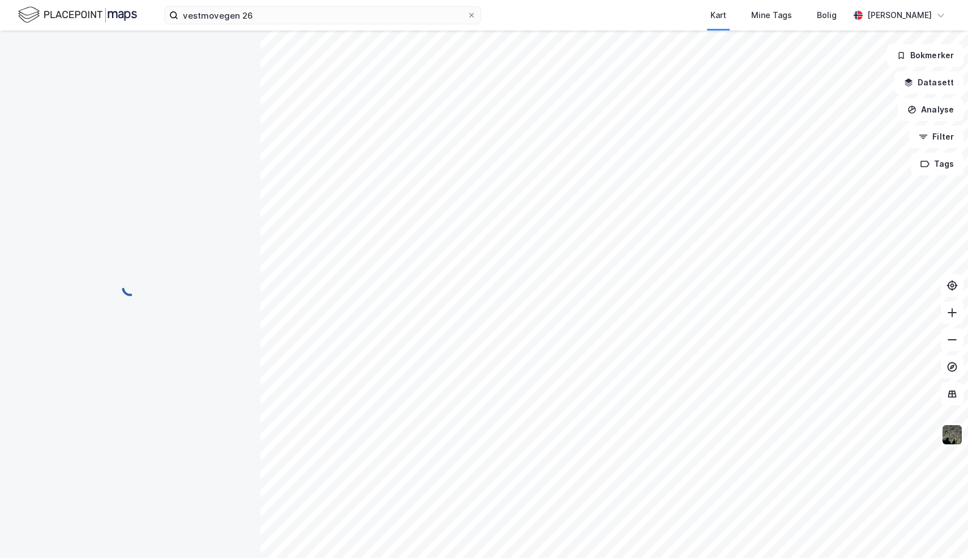
scroll to position [3, 0]
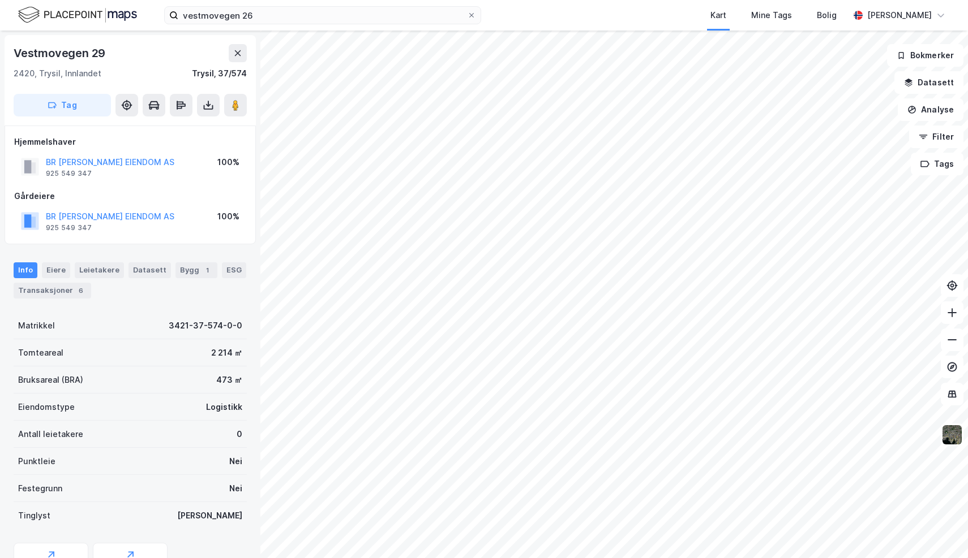
scroll to position [3, 0]
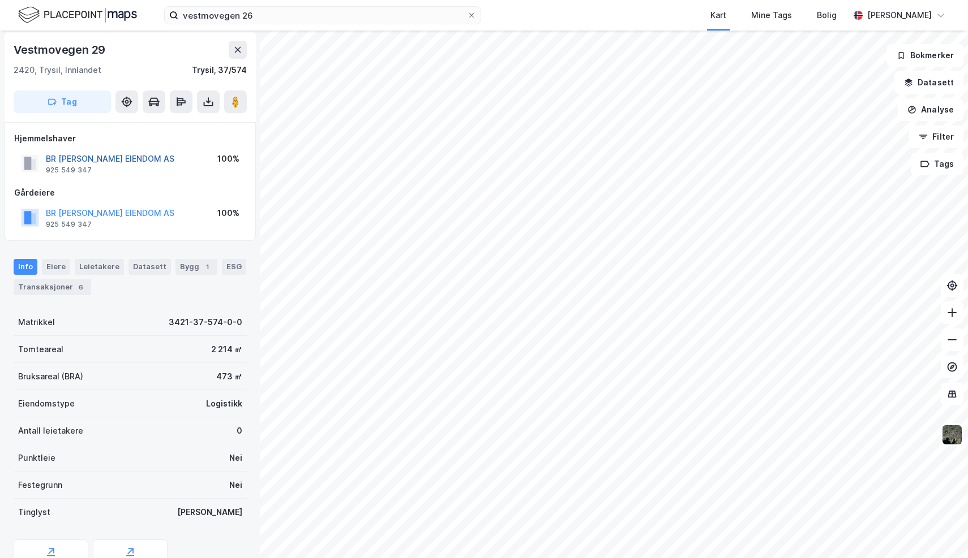
click at [0, 0] on button "BR BAKKEN EIENDOM AS" at bounding box center [0, 0] width 0 height 0
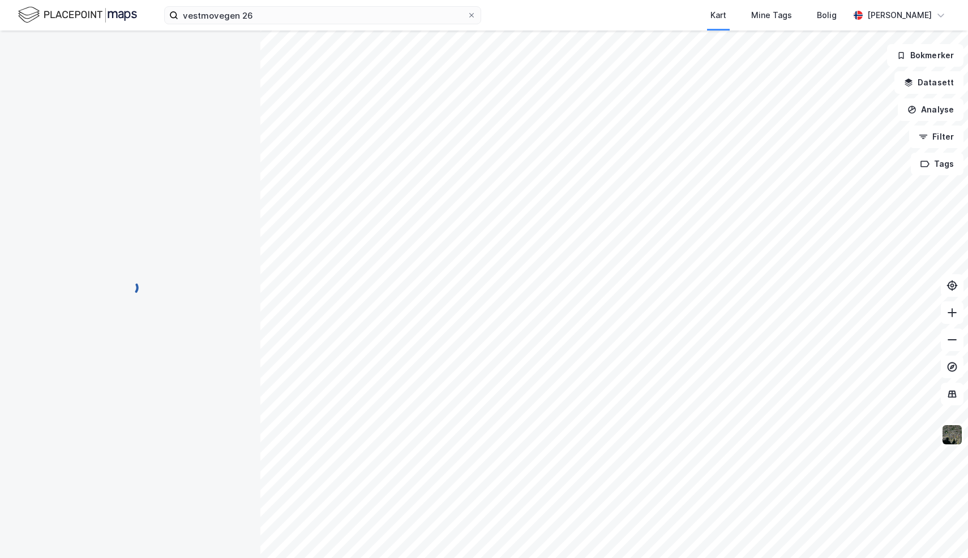
scroll to position [3, 0]
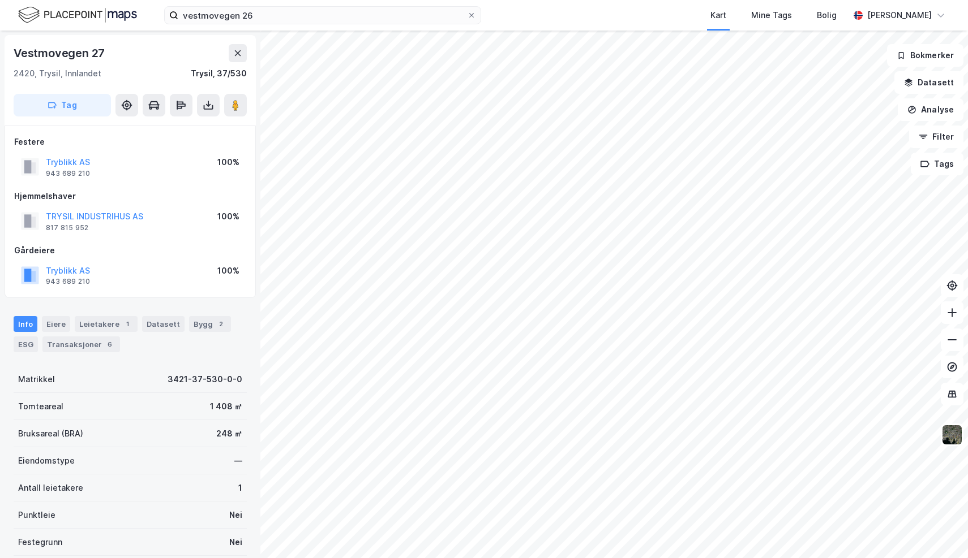
scroll to position [3, 0]
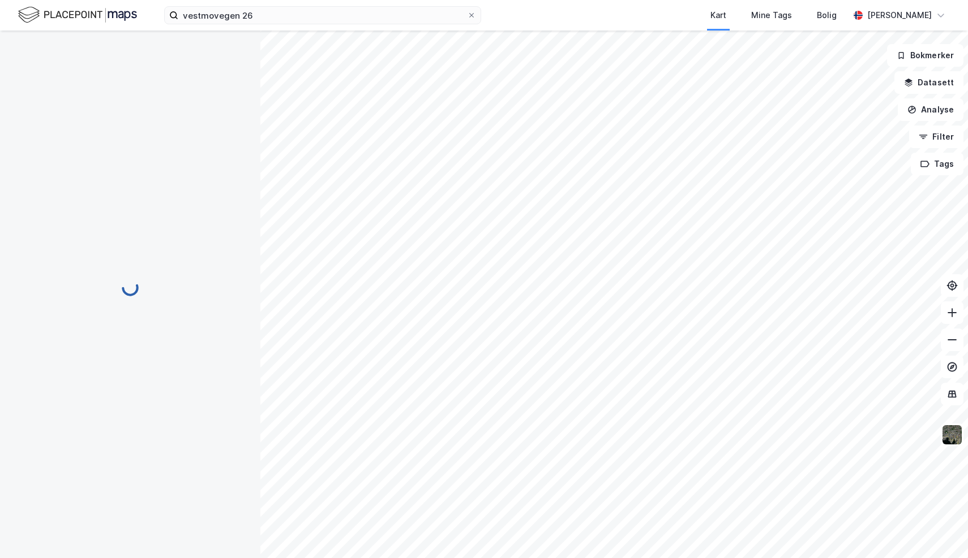
scroll to position [3, 0]
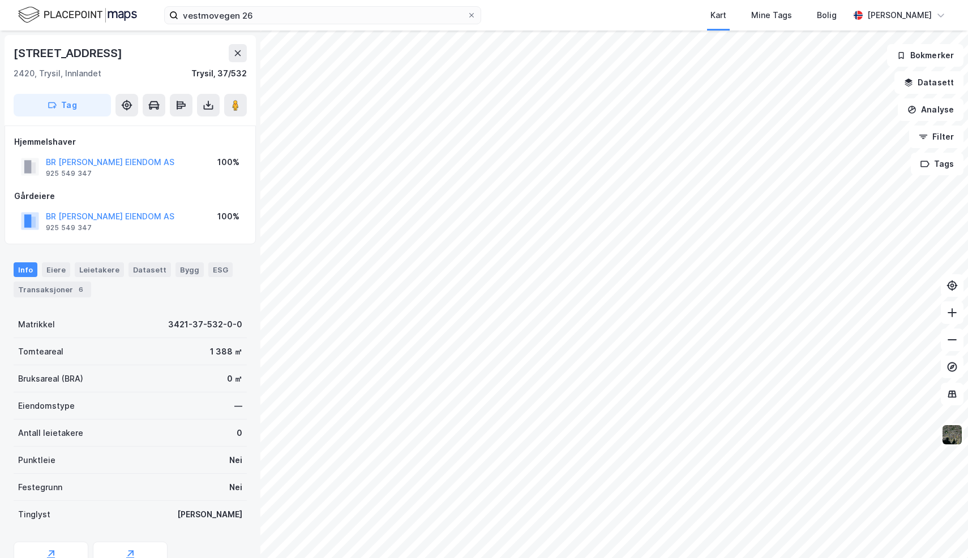
scroll to position [3, 0]
